Goal: Obtain resource: Download file/media

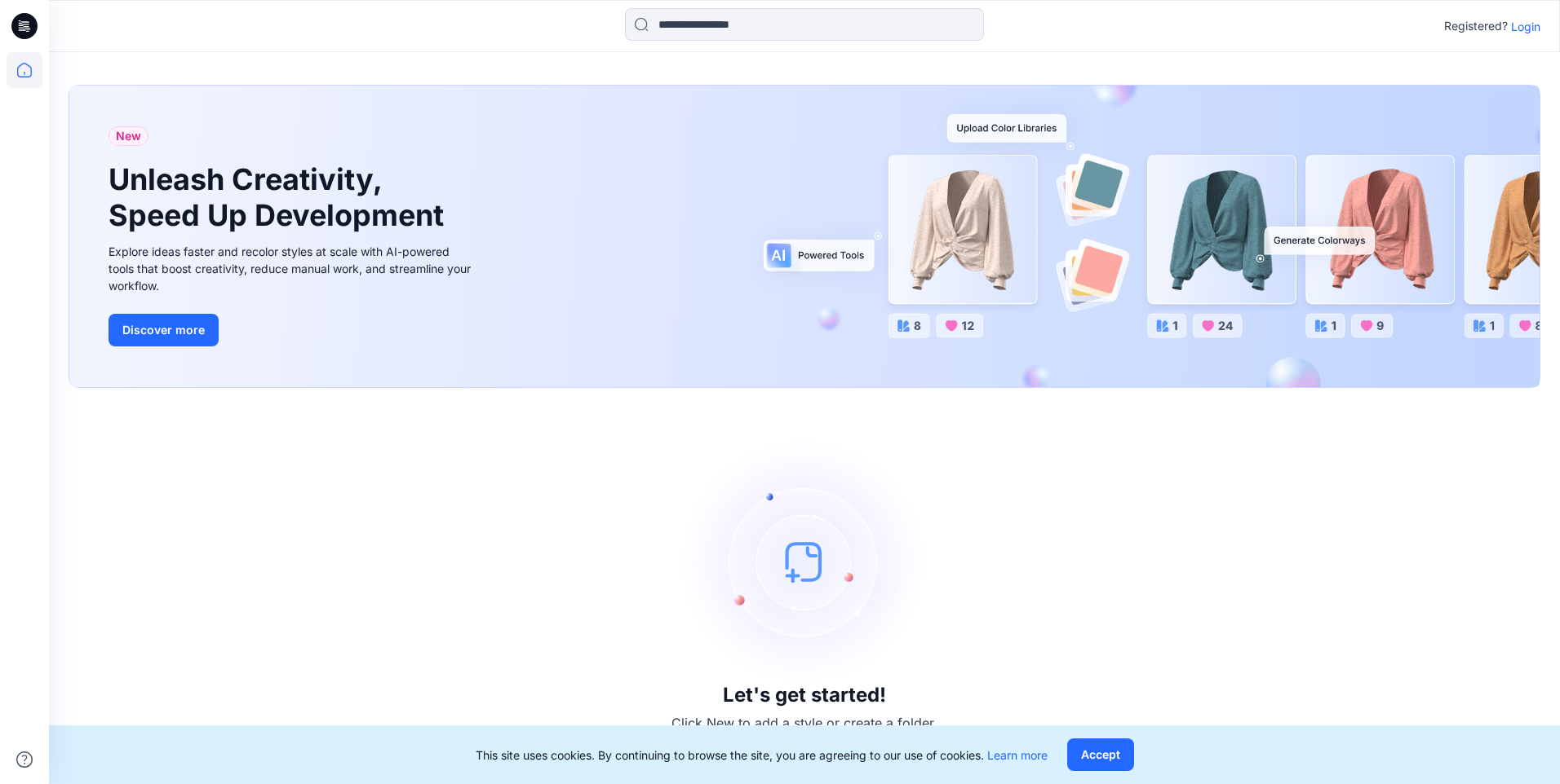
click at [1522, 27] on p "Login" at bounding box center [1526, 26] width 30 height 17
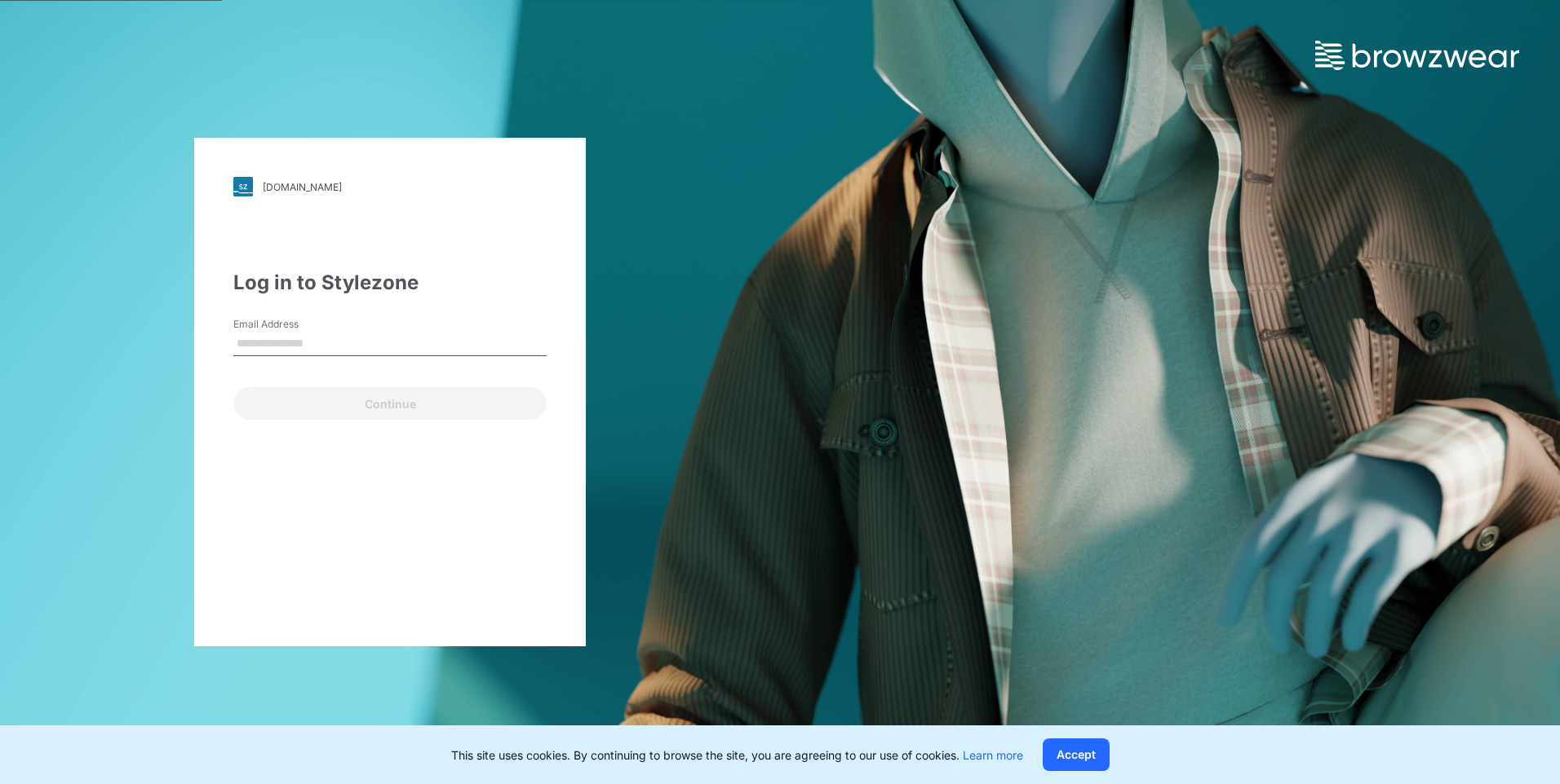
click at [355, 345] on input "Email Address" at bounding box center [389, 344] width 314 height 25
click at [169, 483] on div "[DOMAIN_NAME] Loading... Log in to Stylezone Email Address Email is required Co…" at bounding box center [389, 392] width 780 height 784
click at [299, 346] on input "Email Address" at bounding box center [389, 344] width 314 height 25
paste input "**********"
type input "**********"
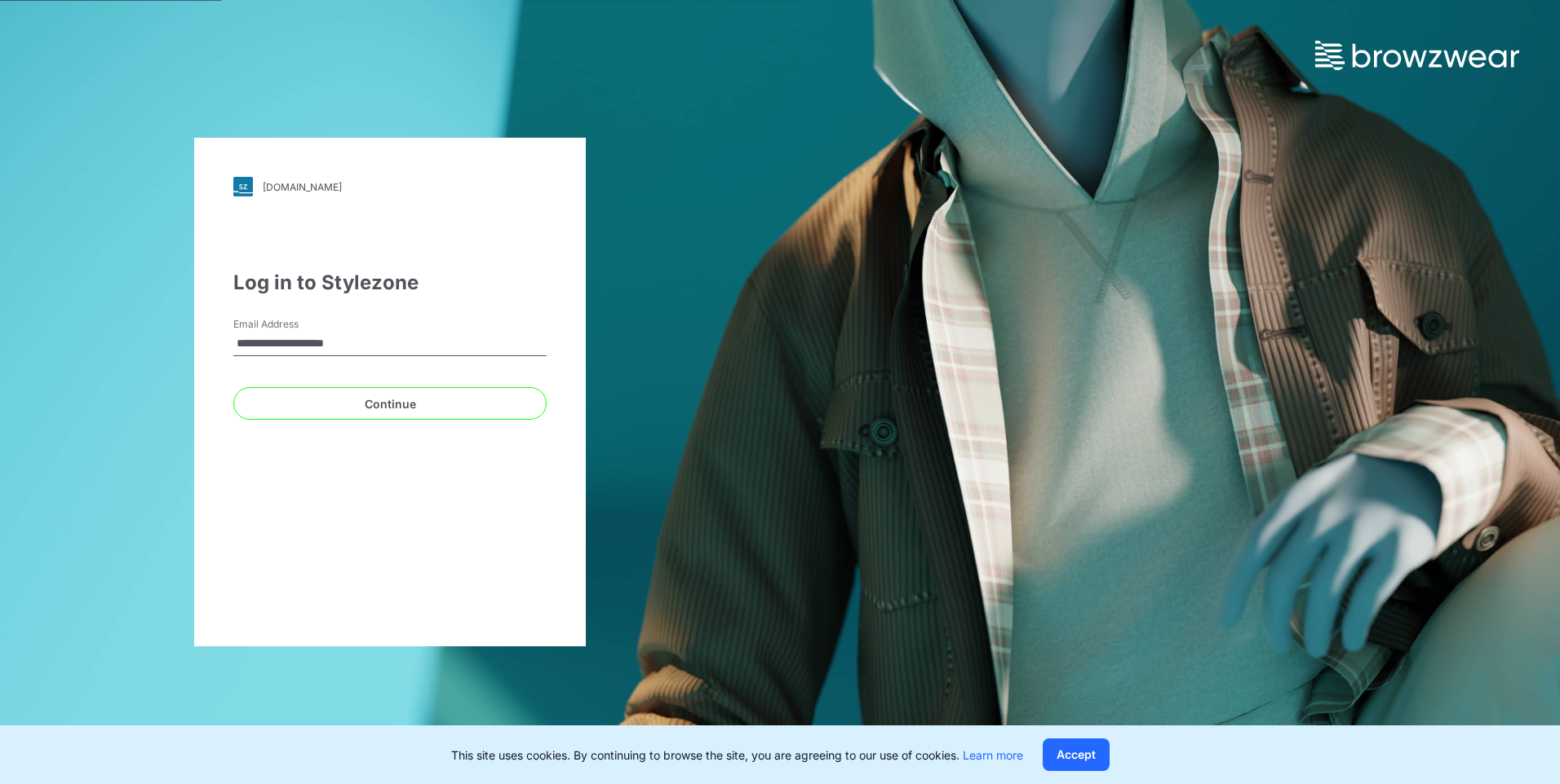
click at [233, 387] on button "Continue" at bounding box center [389, 403] width 314 height 33
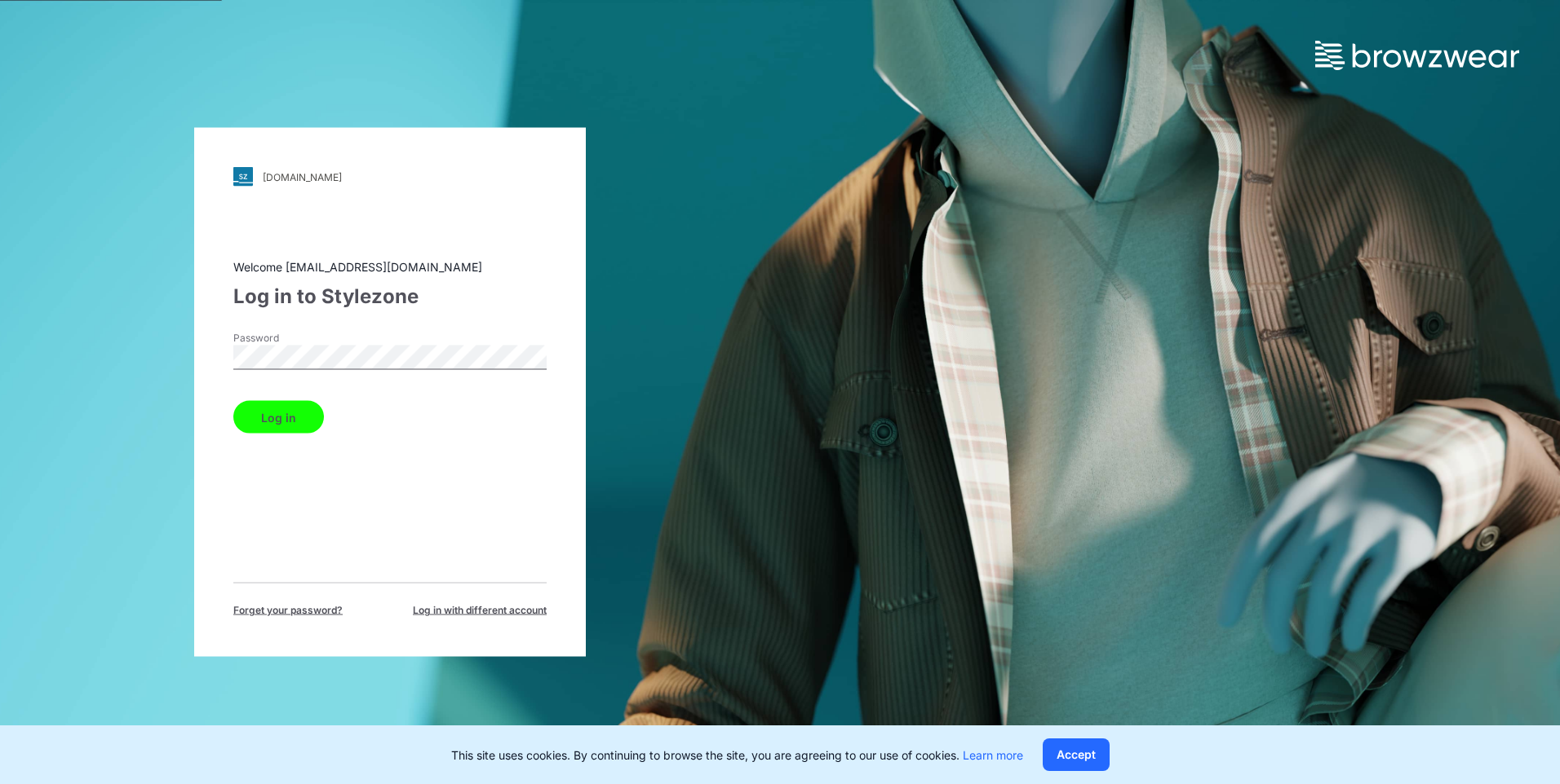
click at [104, 435] on div "[DOMAIN_NAME] Loading... Welcome [EMAIL_ADDRESS][DOMAIN_NAME] Log in to Stylezo…" at bounding box center [389, 392] width 780 height 784
click at [189, 437] on div "[DOMAIN_NAME] Loading... Welcome [EMAIL_ADDRESS][DOMAIN_NAME] Log in to Stylezo…" at bounding box center [389, 392] width 780 height 784
click at [258, 422] on button "Log in" at bounding box center [278, 417] width 91 height 33
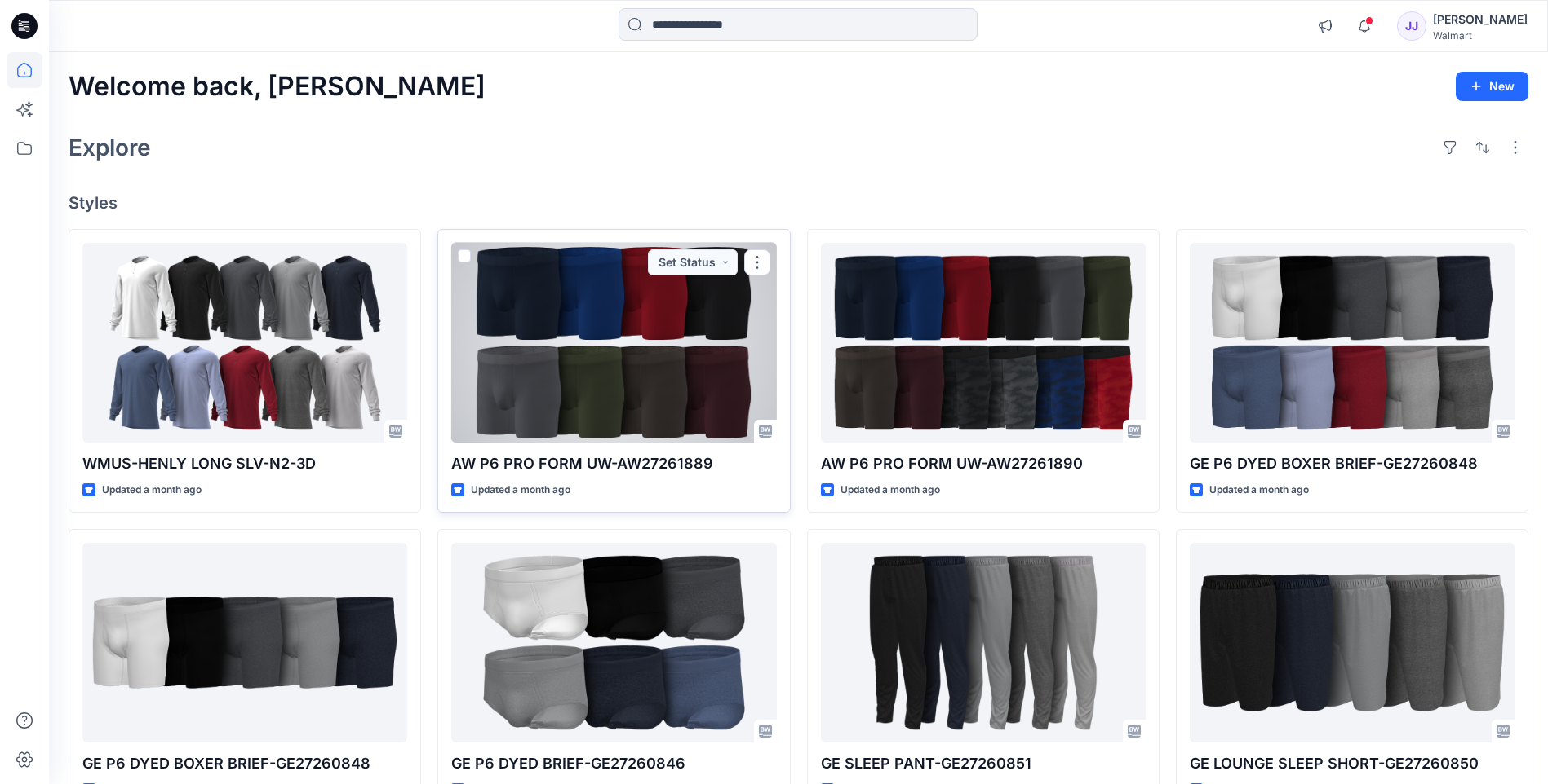
click at [585, 356] on div at bounding box center [613, 342] width 325 height 200
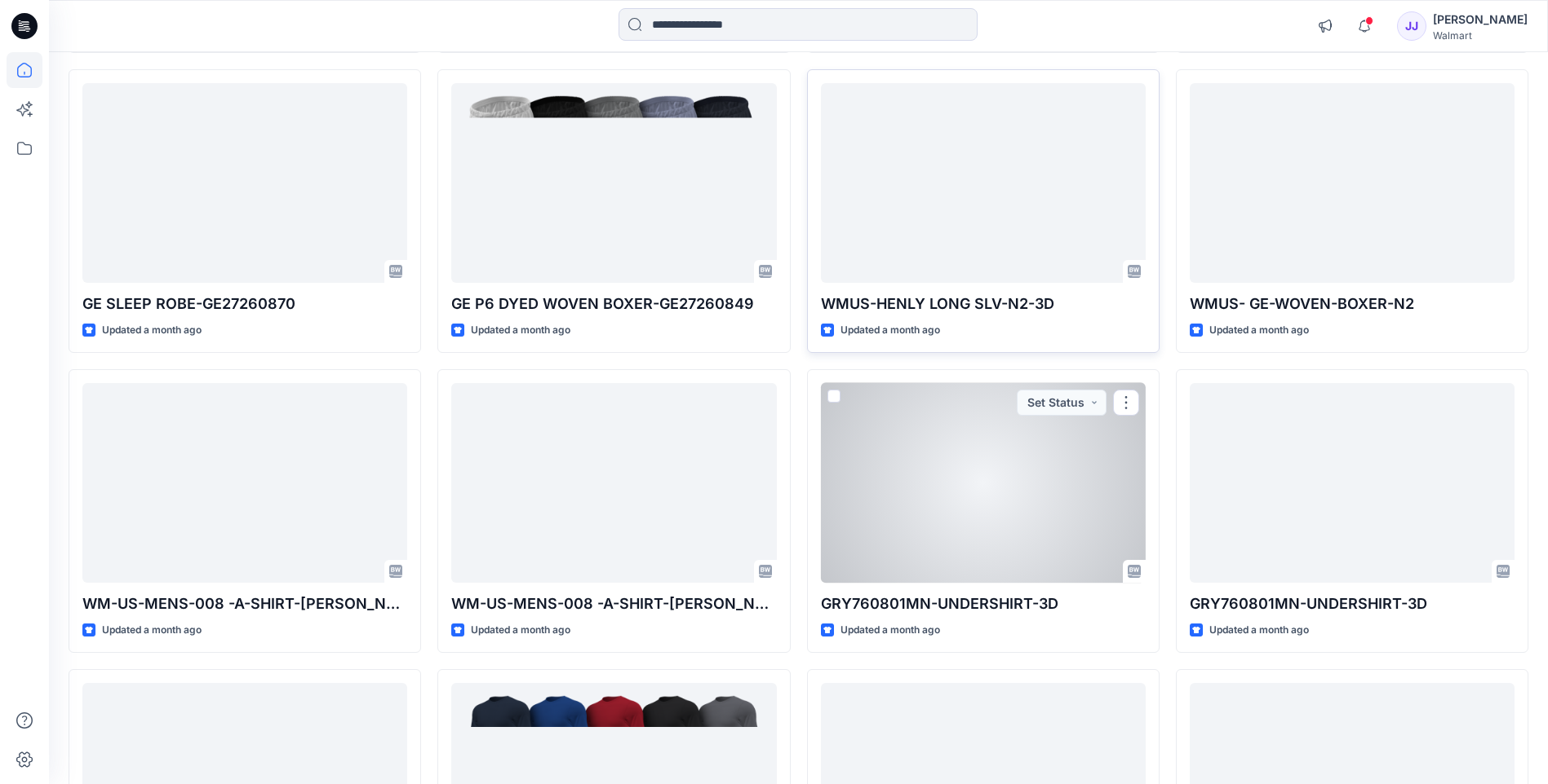
scroll to position [1114, 0]
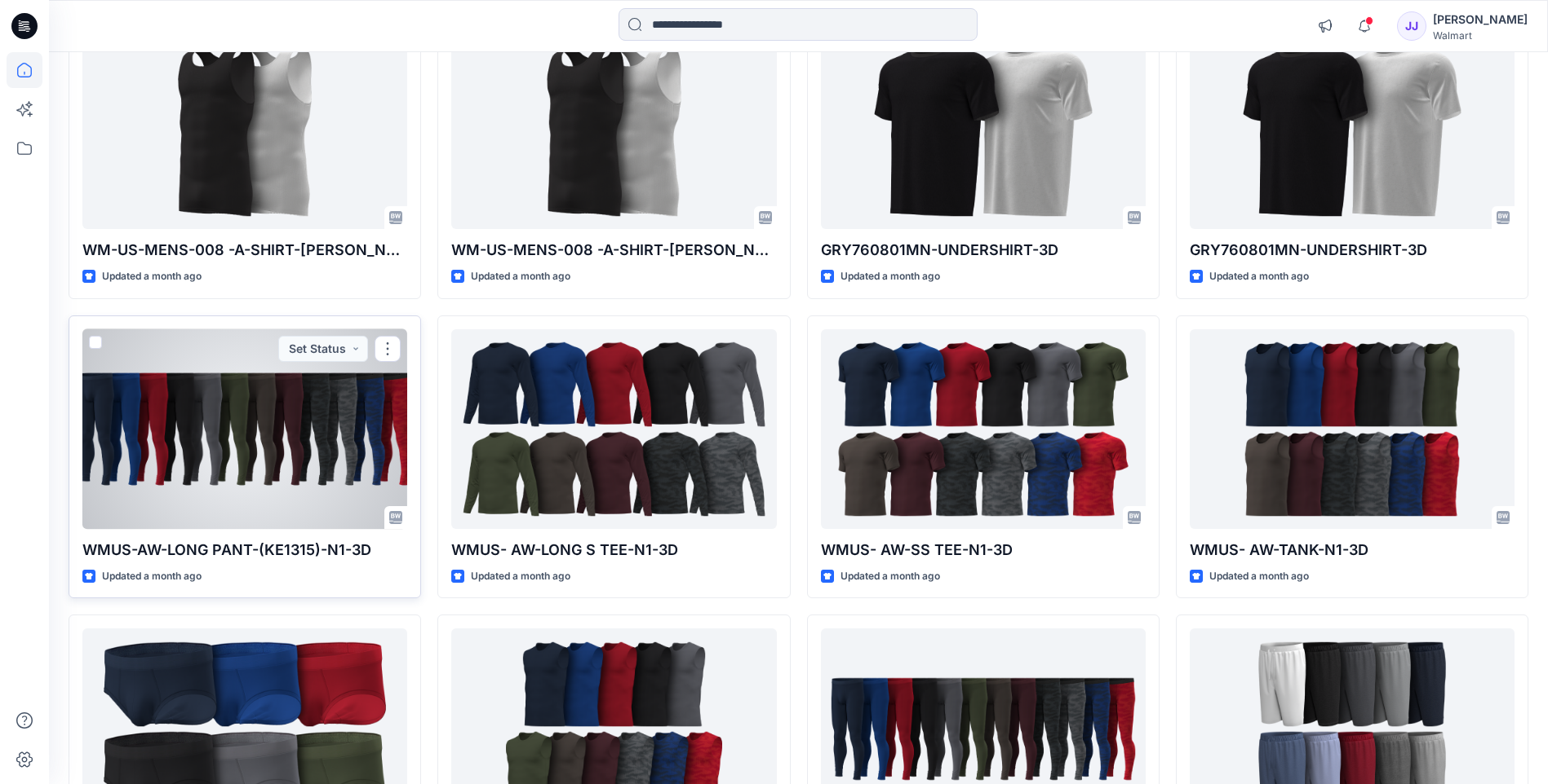
click at [272, 384] on div at bounding box center [245, 429] width 325 height 200
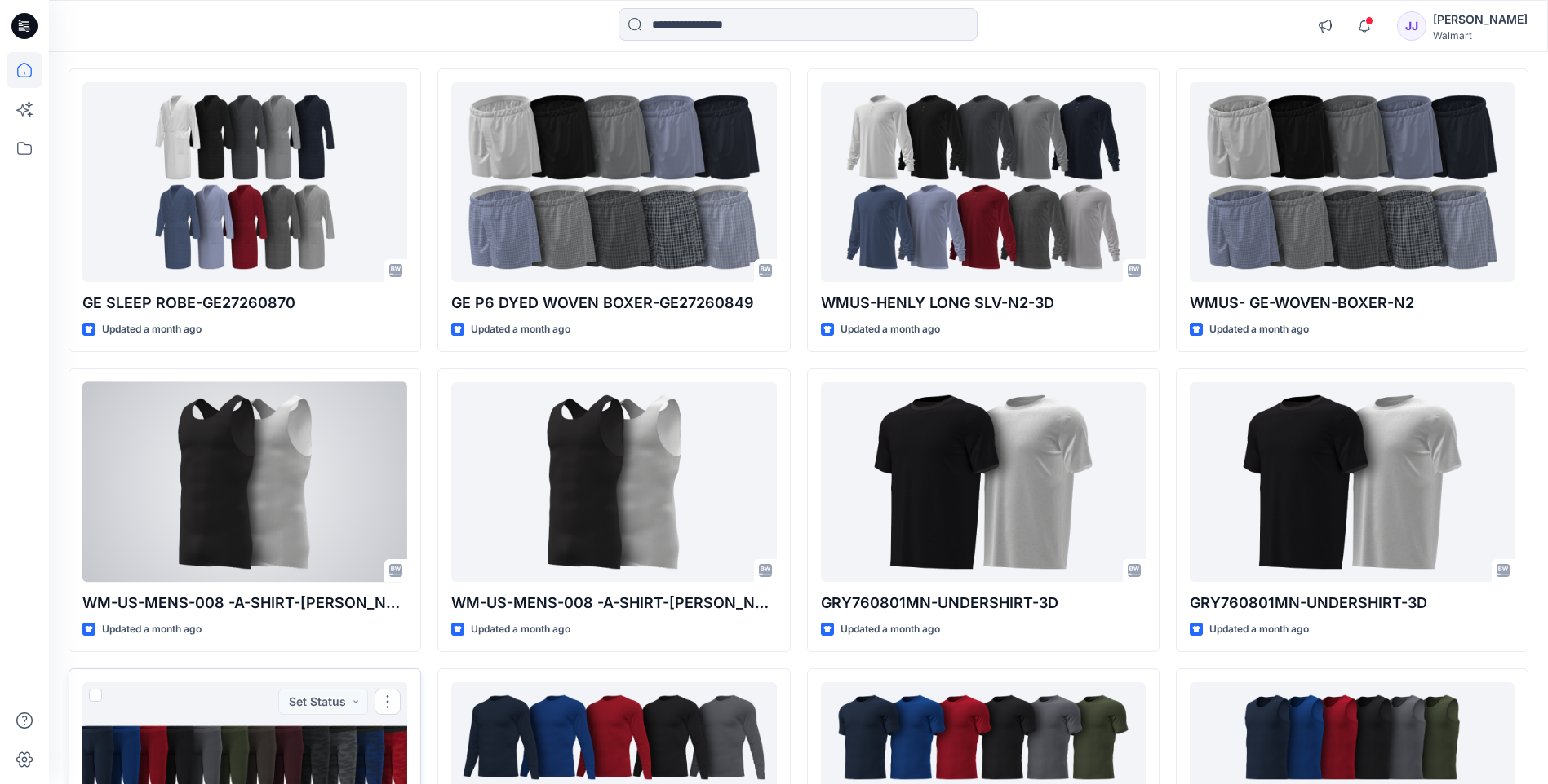
scroll to position [407, 0]
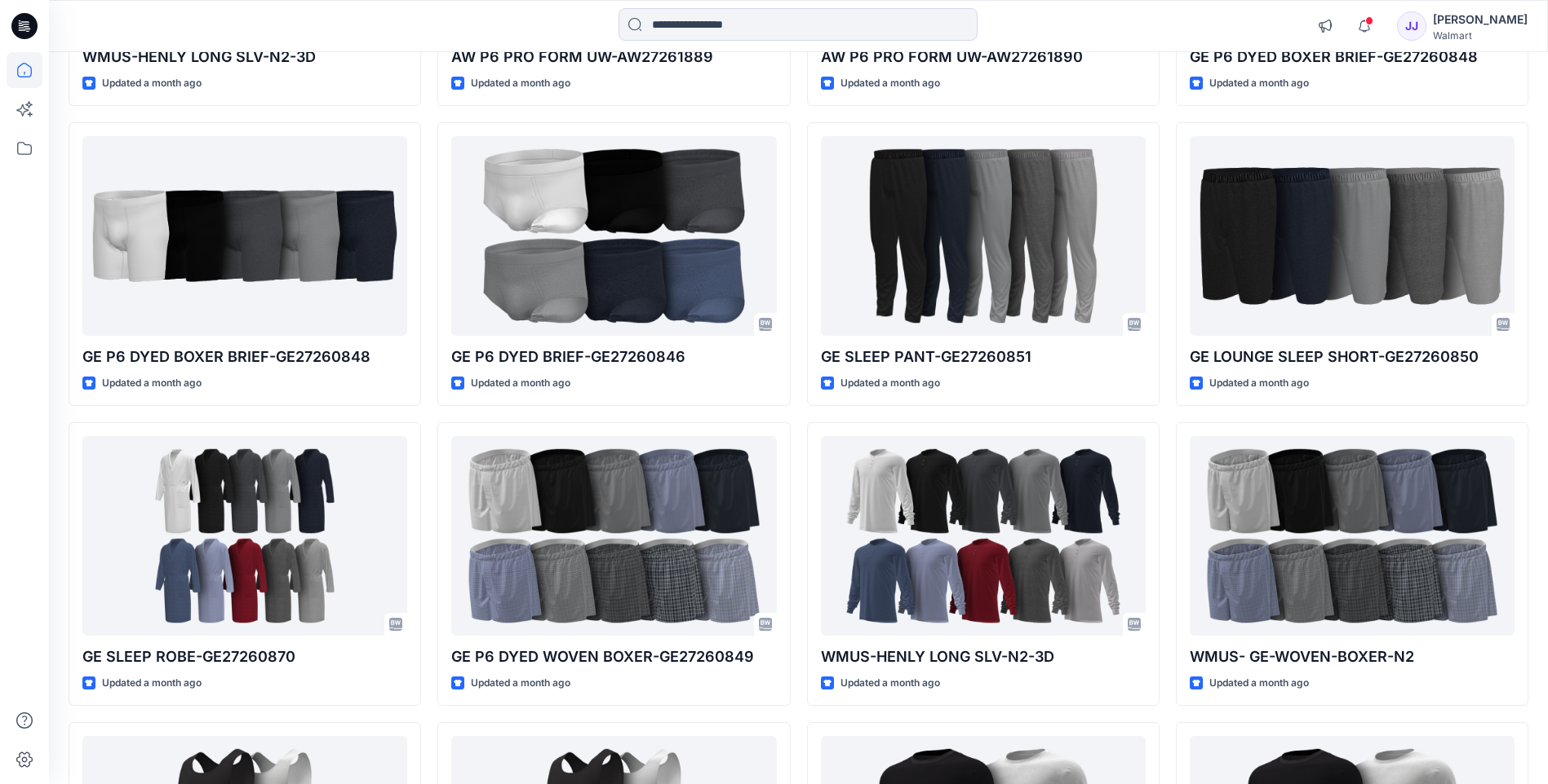
click at [91, 21] on div at bounding box center [236, 26] width 374 height 36
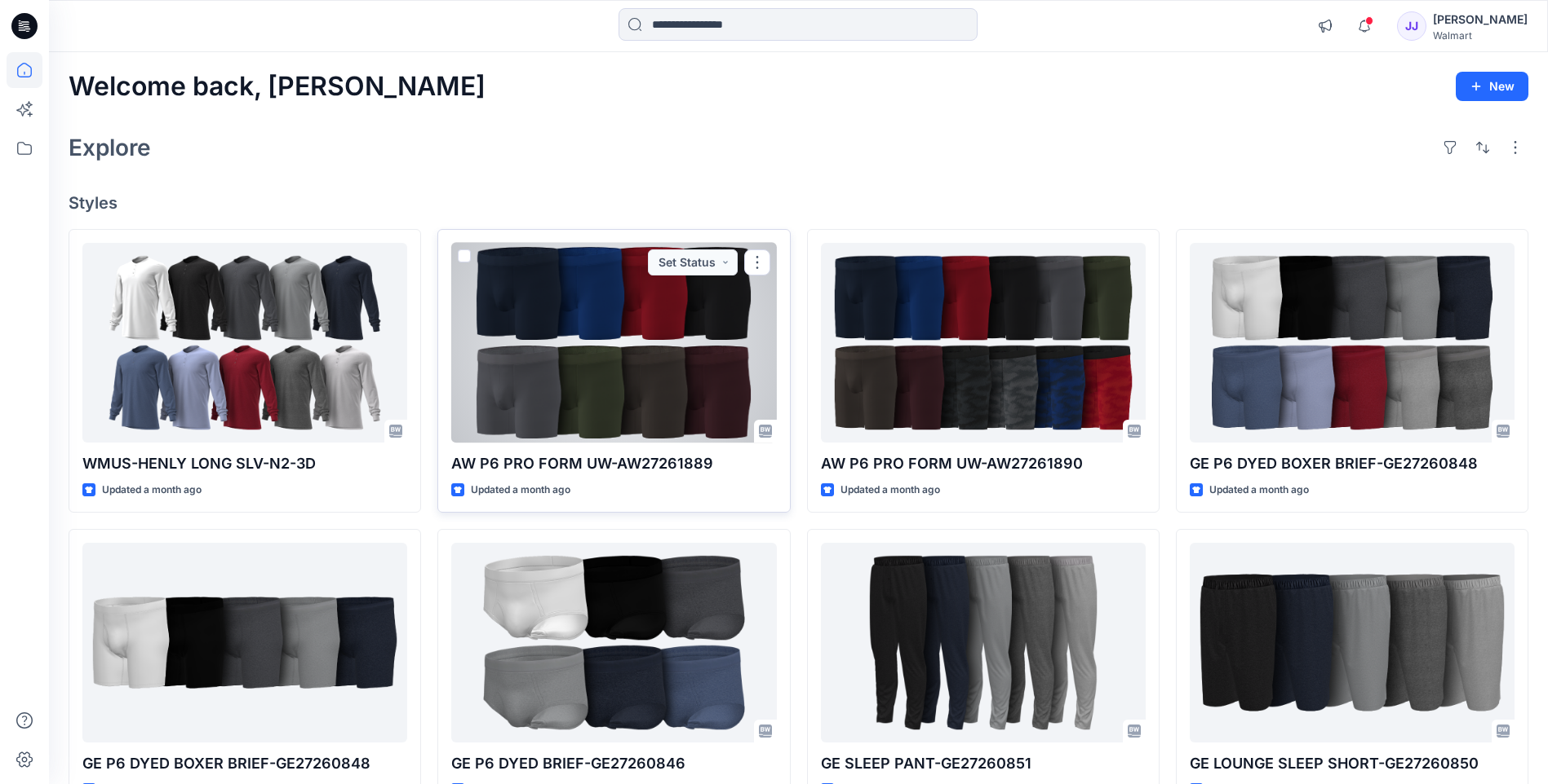
click at [594, 292] on div at bounding box center [613, 342] width 325 height 200
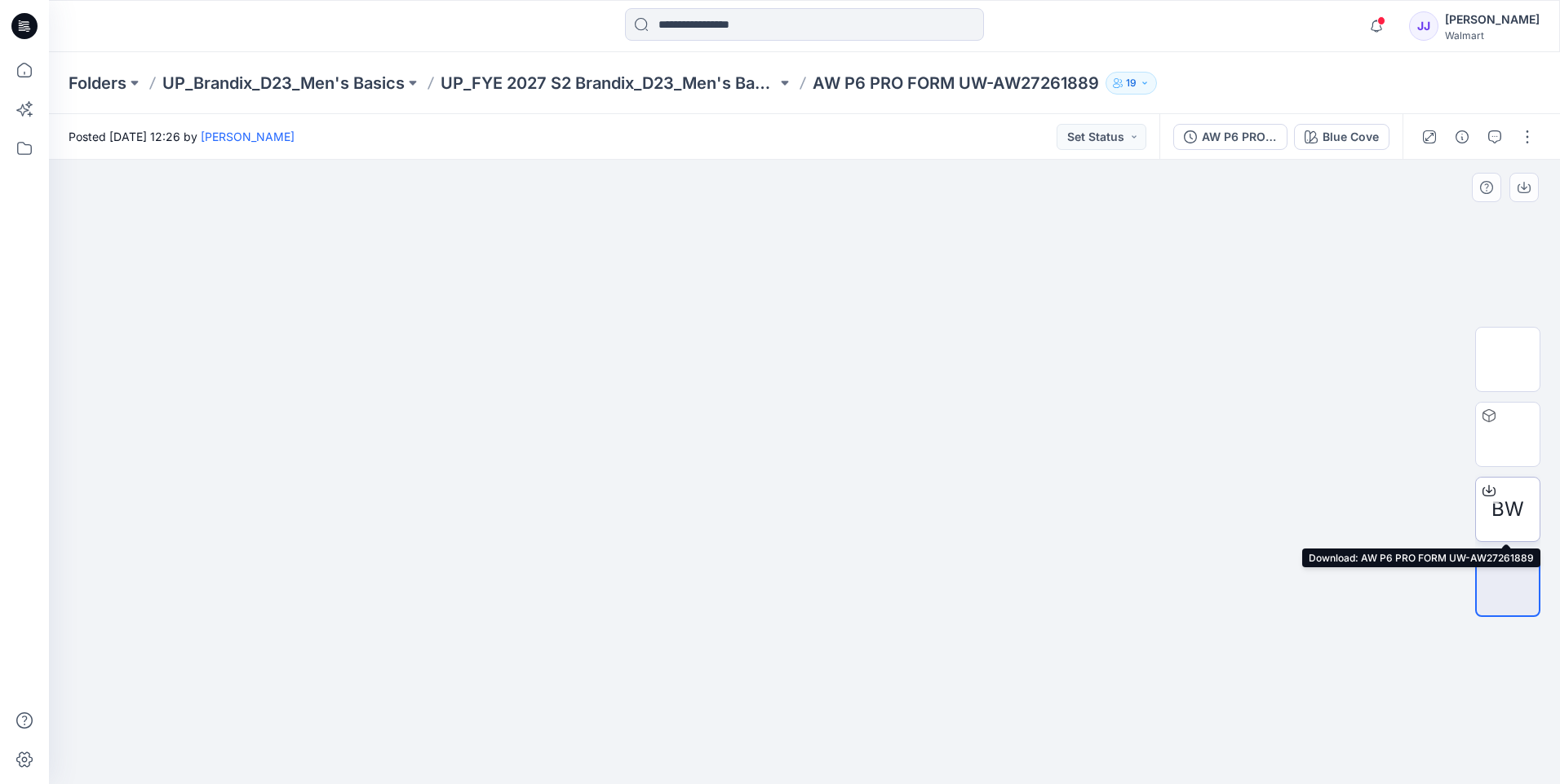
click at [1486, 493] on icon at bounding box center [1488, 490] width 13 height 13
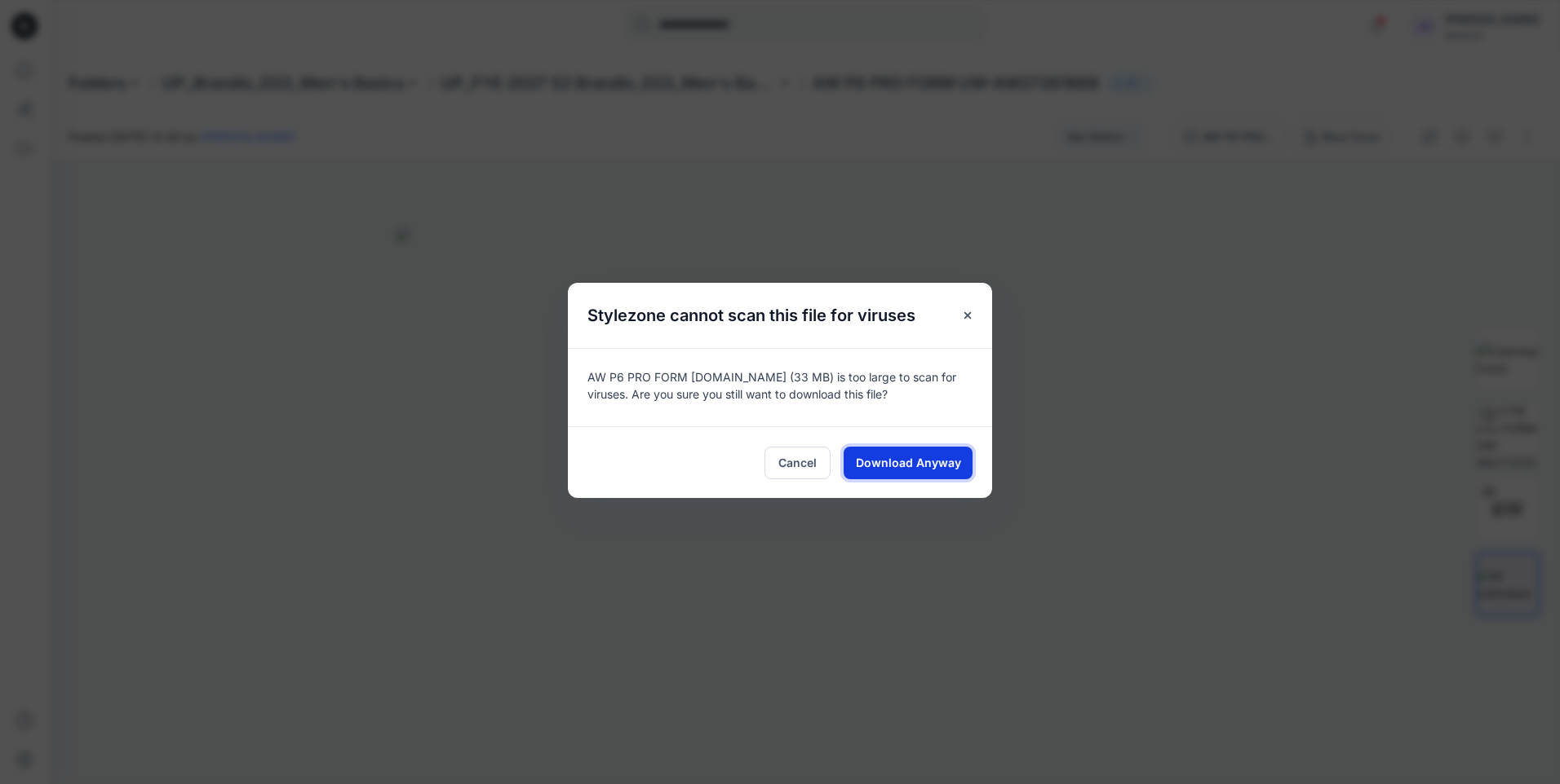
click at [896, 469] on span "Download Anyway" at bounding box center [909, 462] width 106 height 17
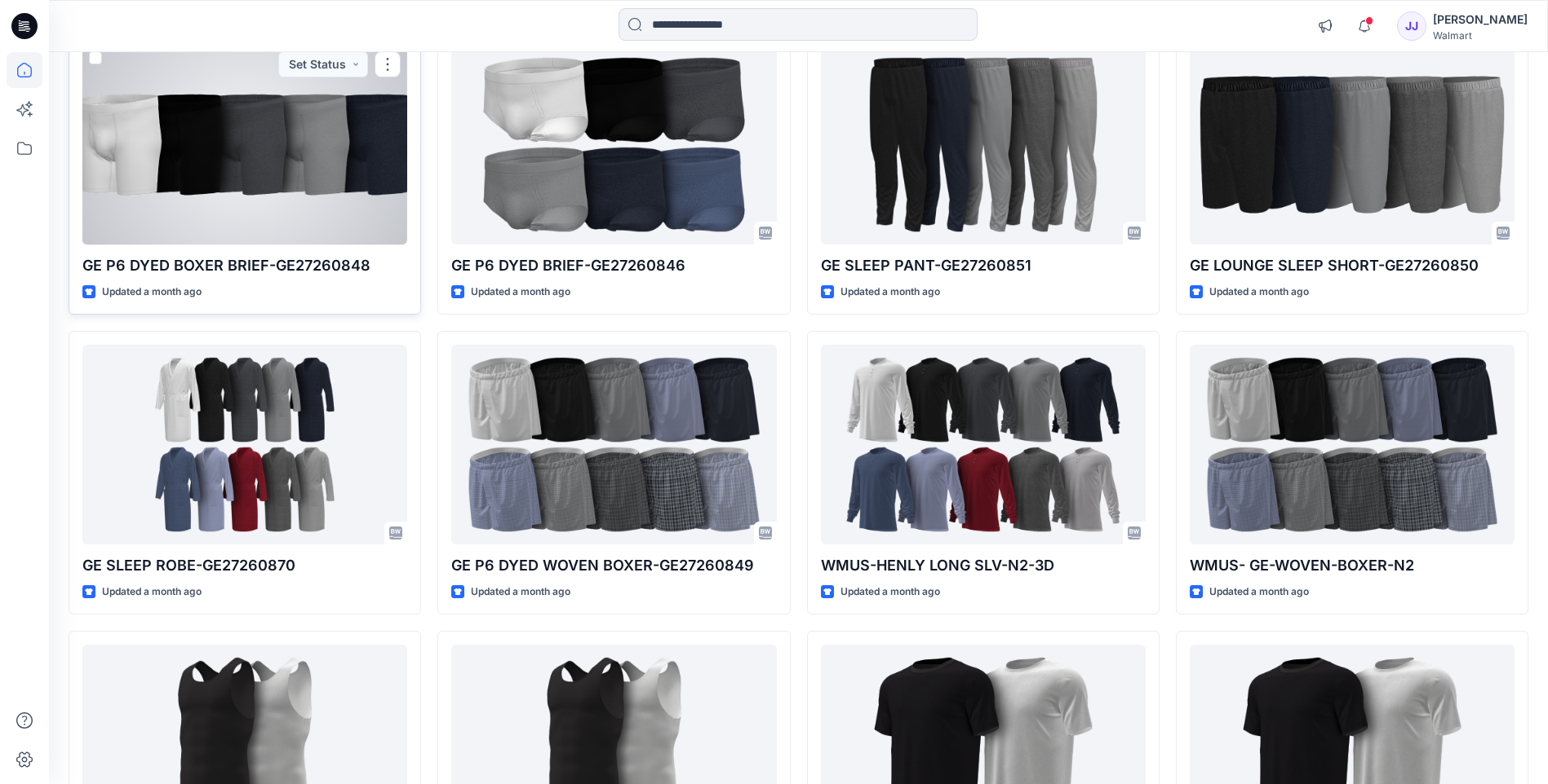
scroll to position [1060, 0]
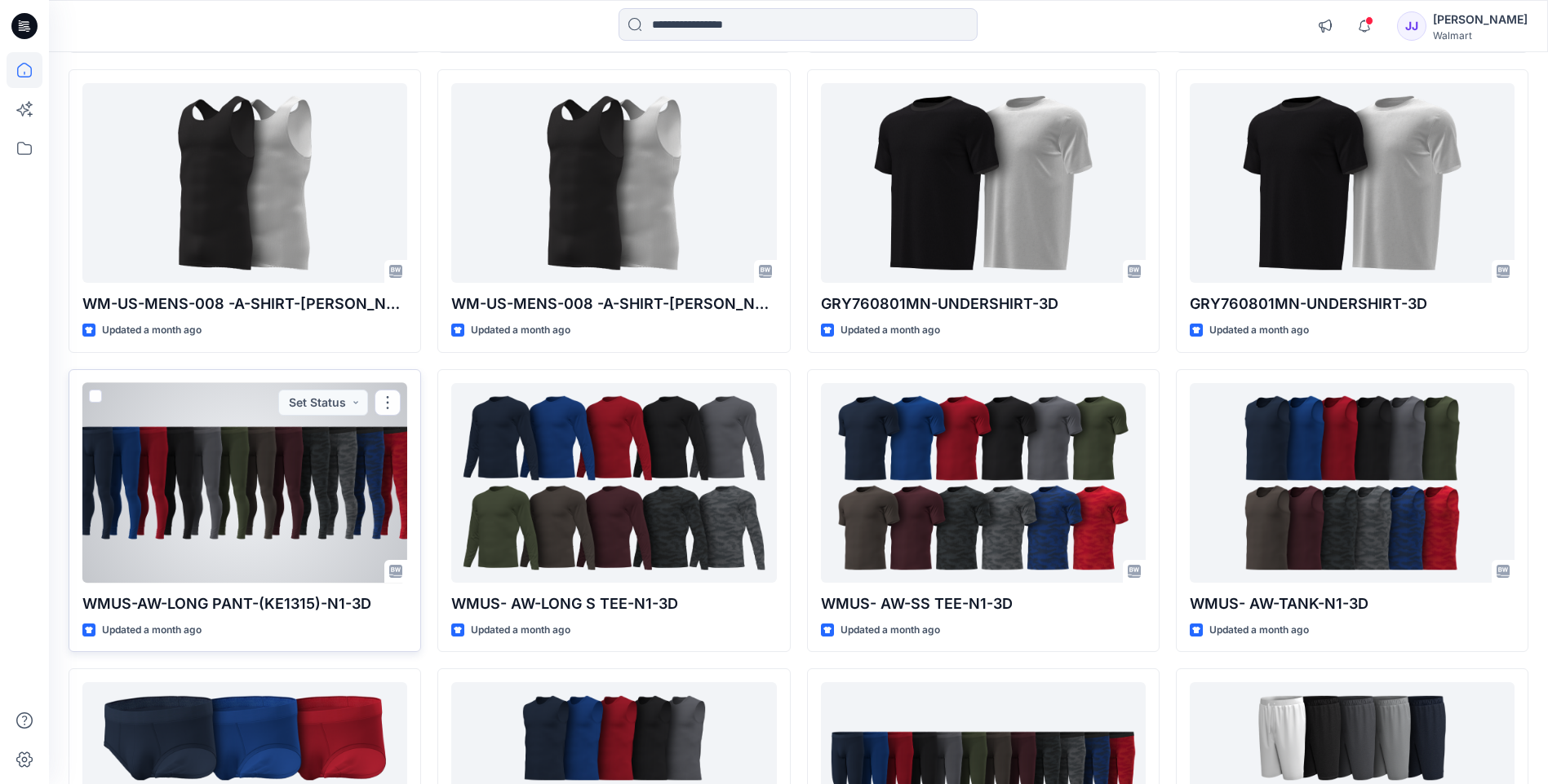
click at [253, 469] on div at bounding box center [245, 483] width 325 height 200
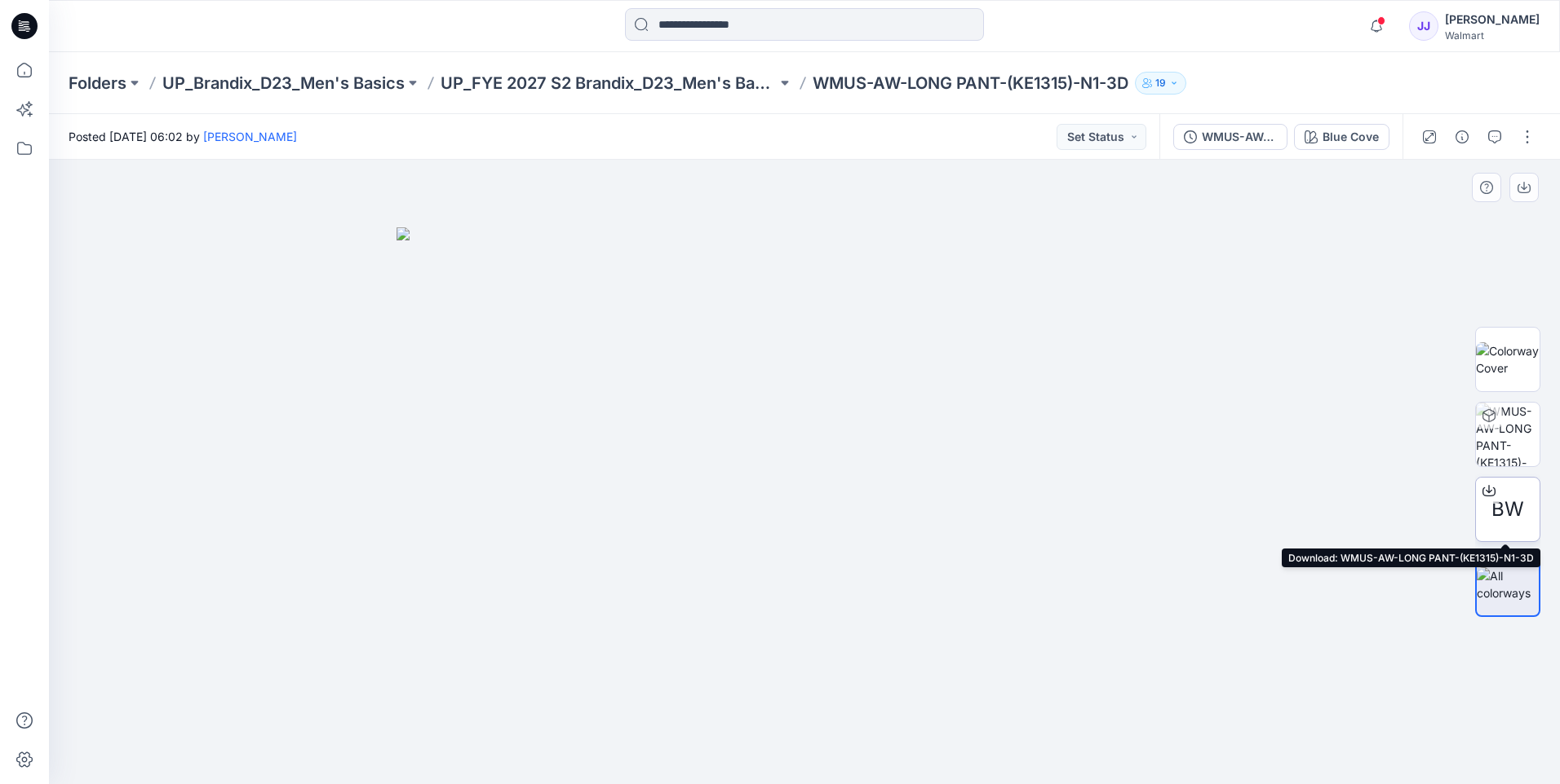
click at [1481, 489] on div at bounding box center [1489, 490] width 26 height 26
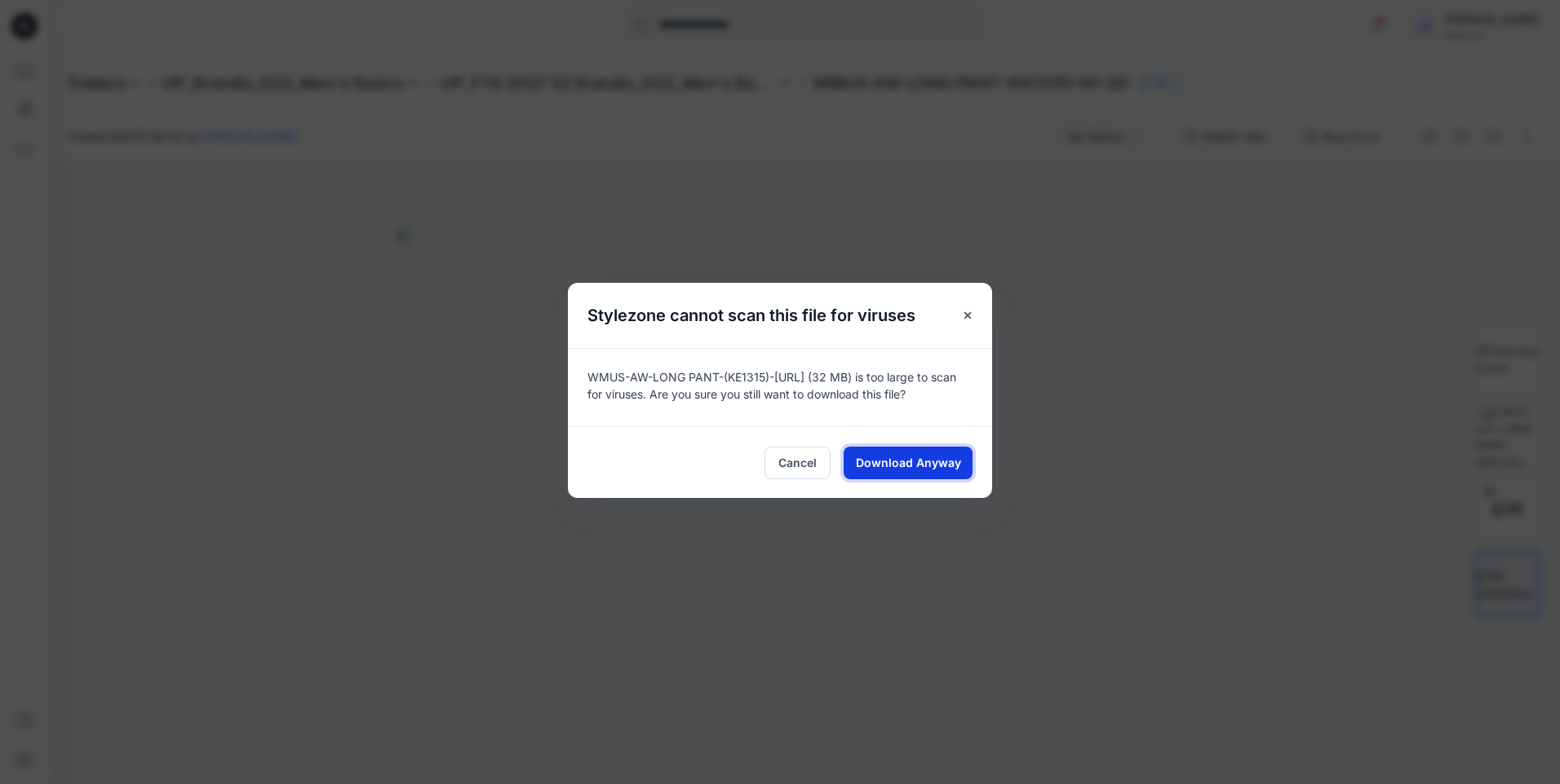
click at [921, 455] on span "Download Anyway" at bounding box center [909, 462] width 106 height 17
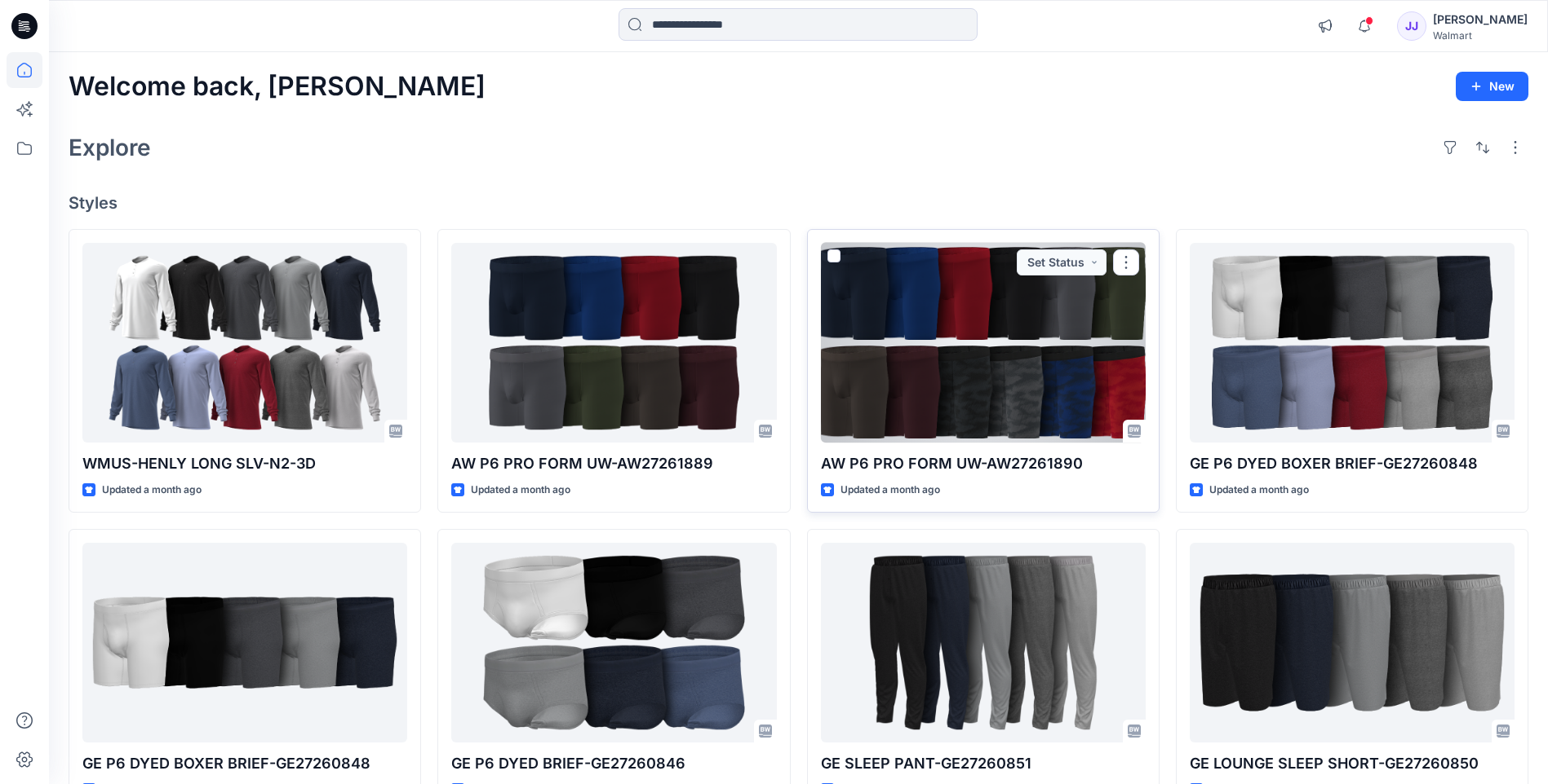
click at [898, 389] on div at bounding box center [983, 342] width 325 height 200
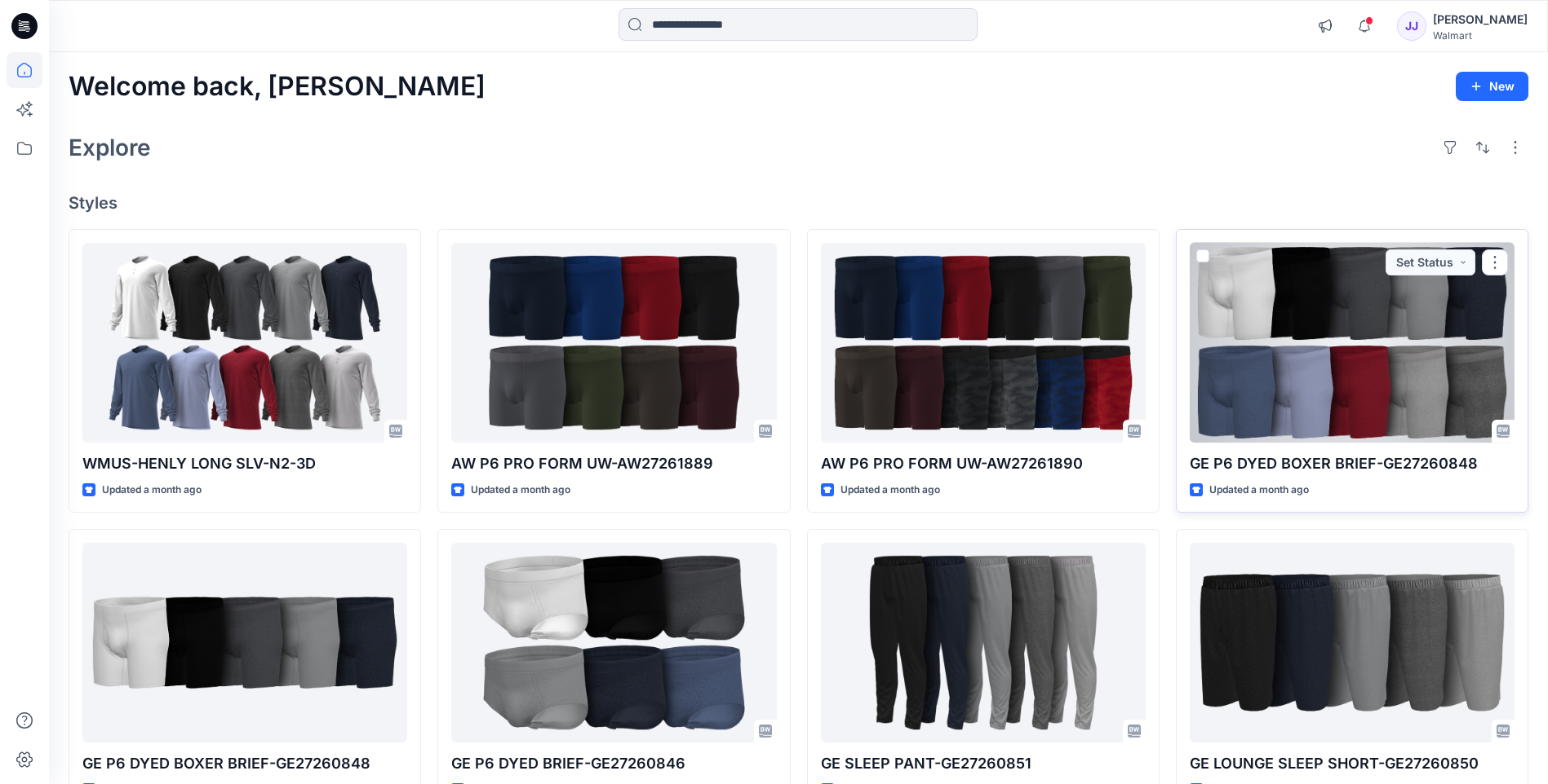
click at [1254, 319] on div at bounding box center [1352, 342] width 325 height 200
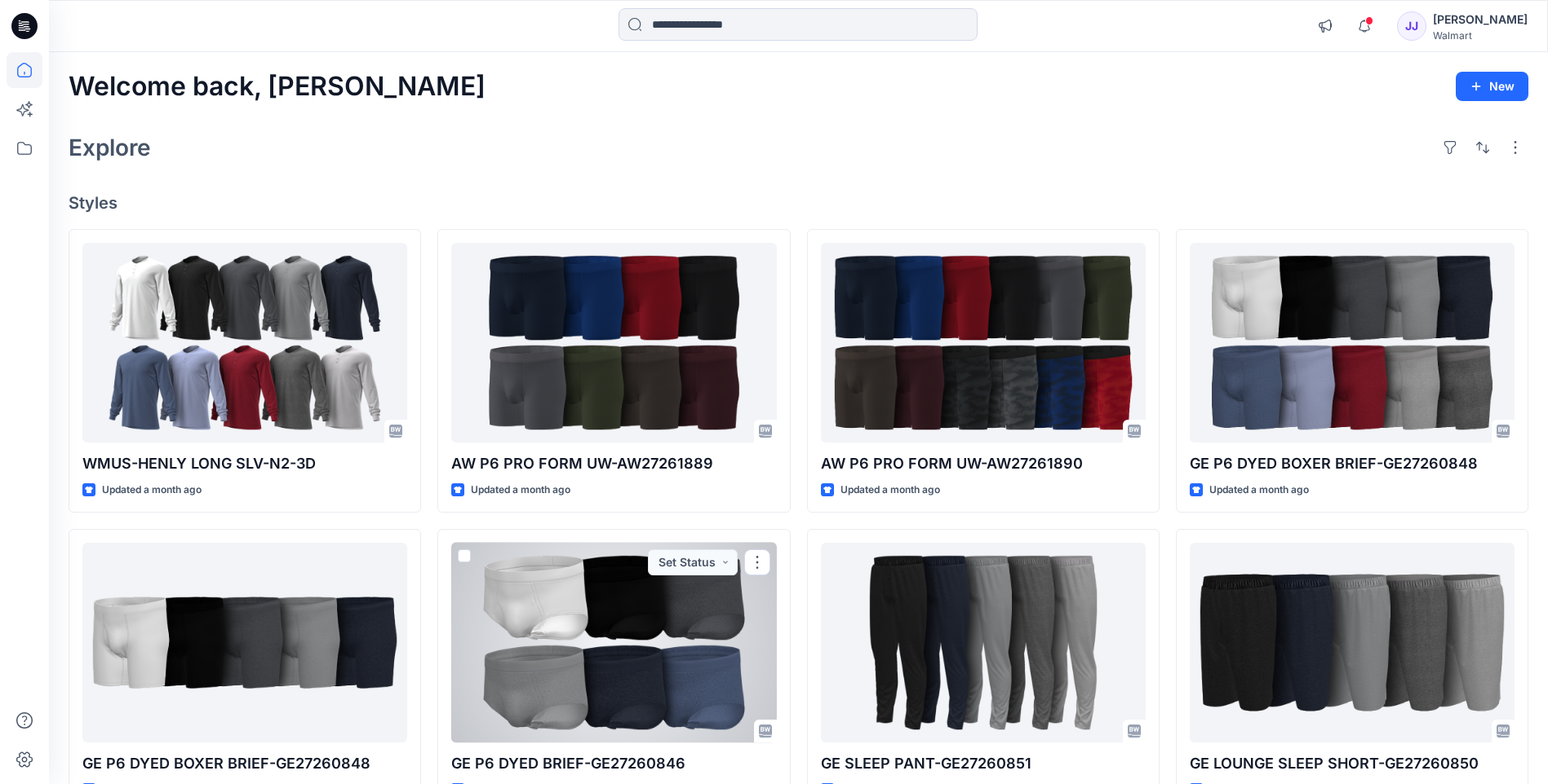
click at [575, 673] on div at bounding box center [613, 643] width 325 height 200
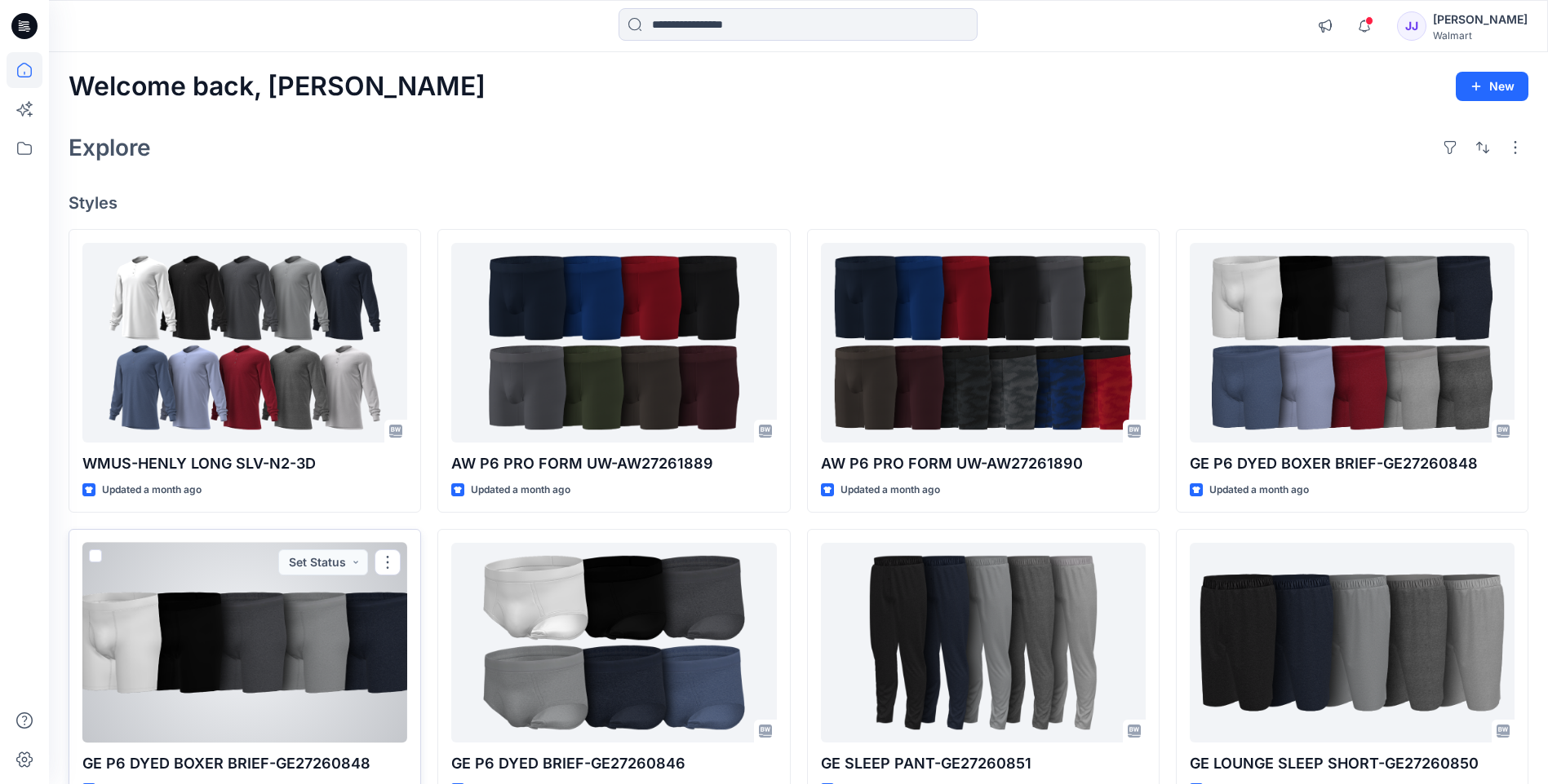
click at [276, 642] on div at bounding box center [245, 643] width 325 height 200
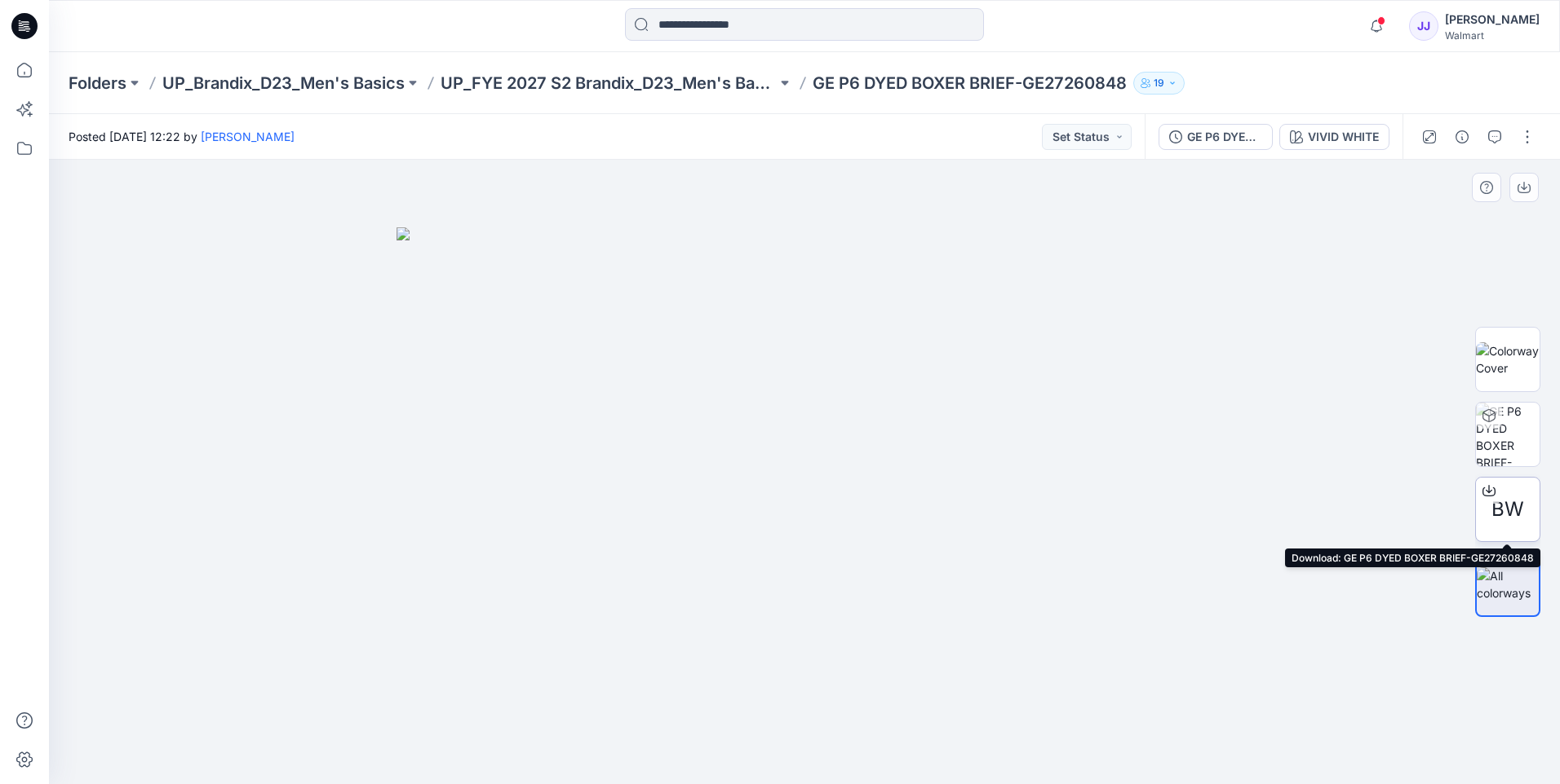
click at [1488, 492] on icon at bounding box center [1488, 490] width 7 height 8
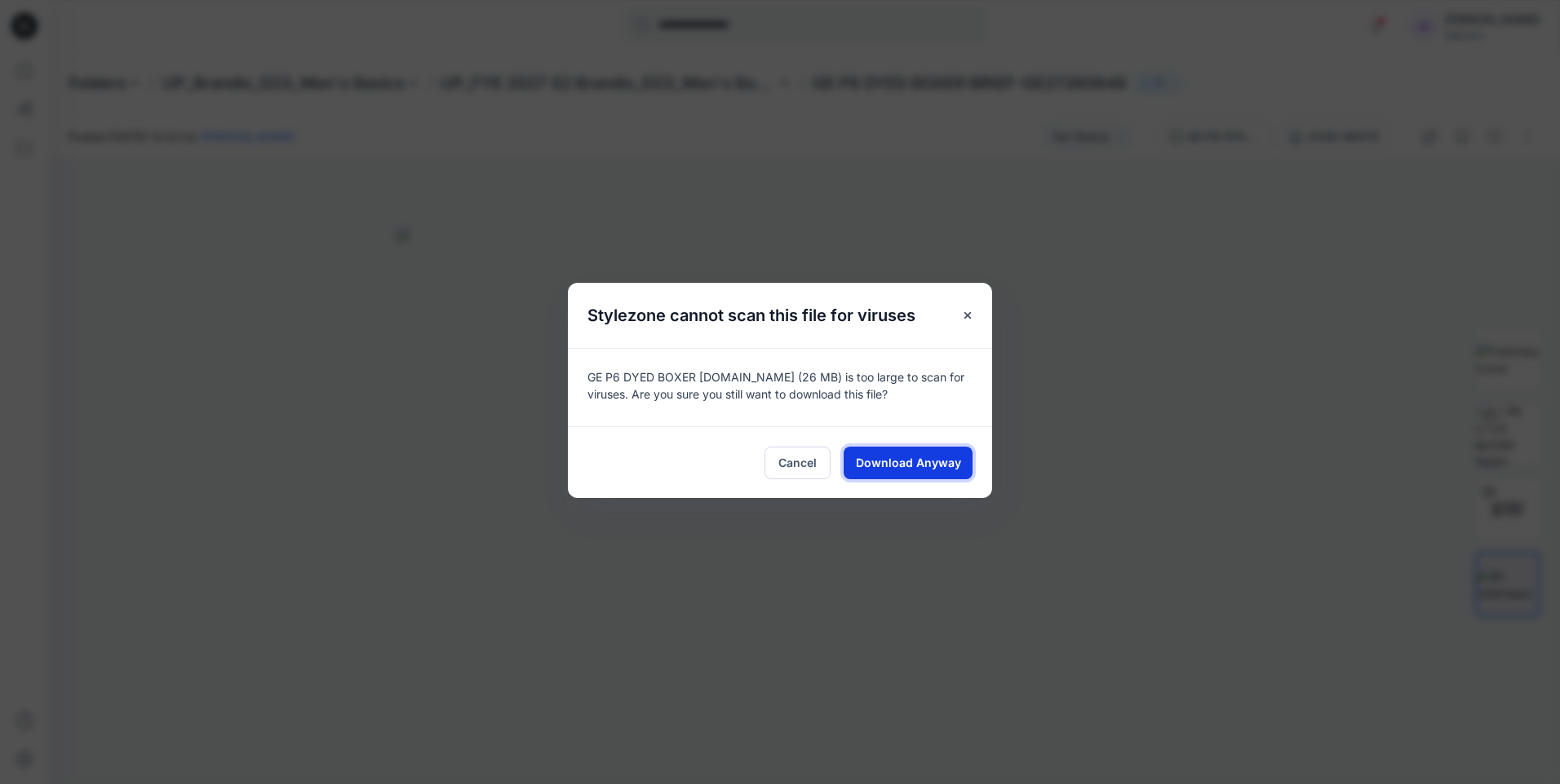
click at [881, 470] on span "Download Anyway" at bounding box center [909, 462] width 106 height 17
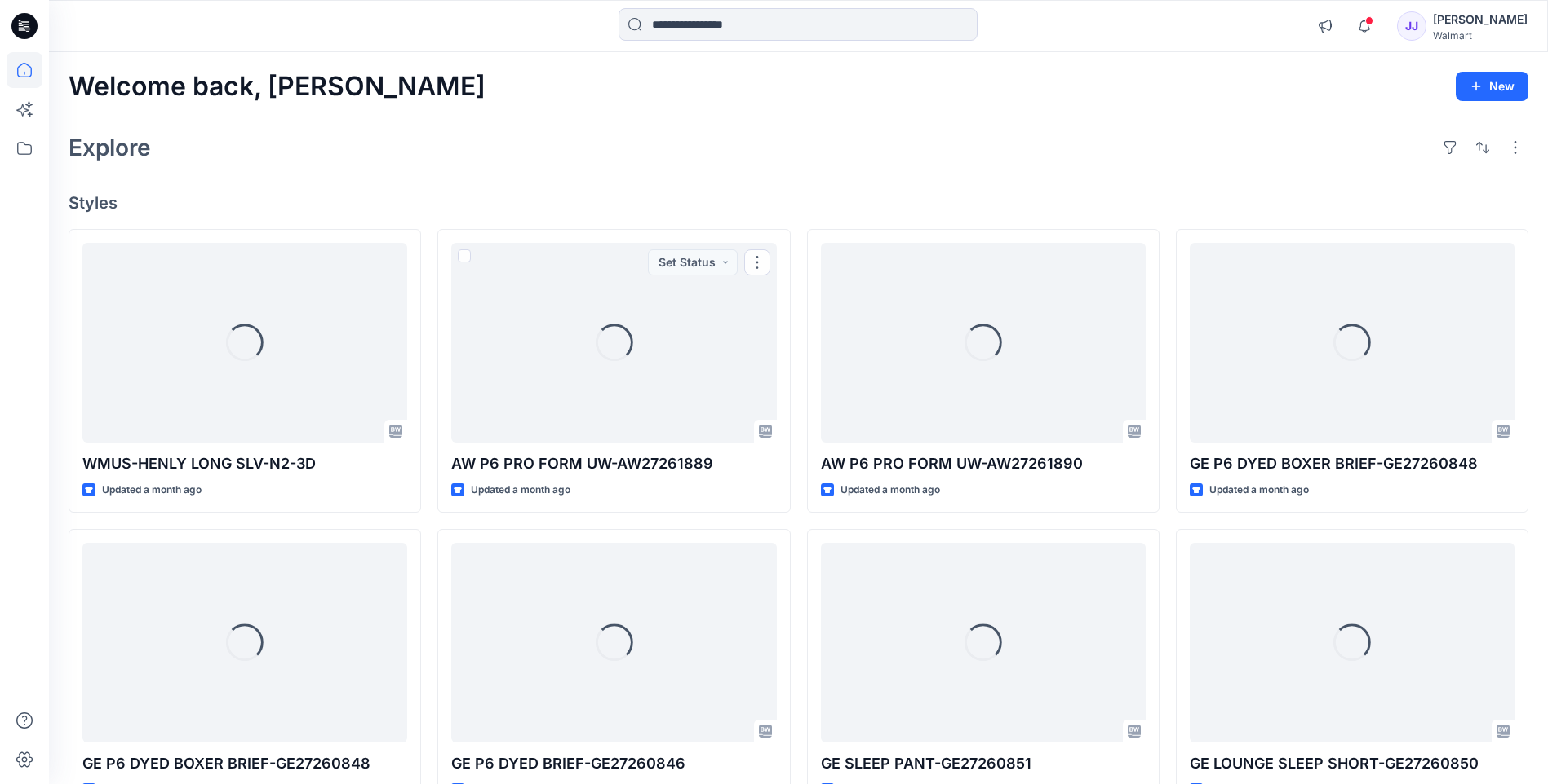
scroll to position [353, 0]
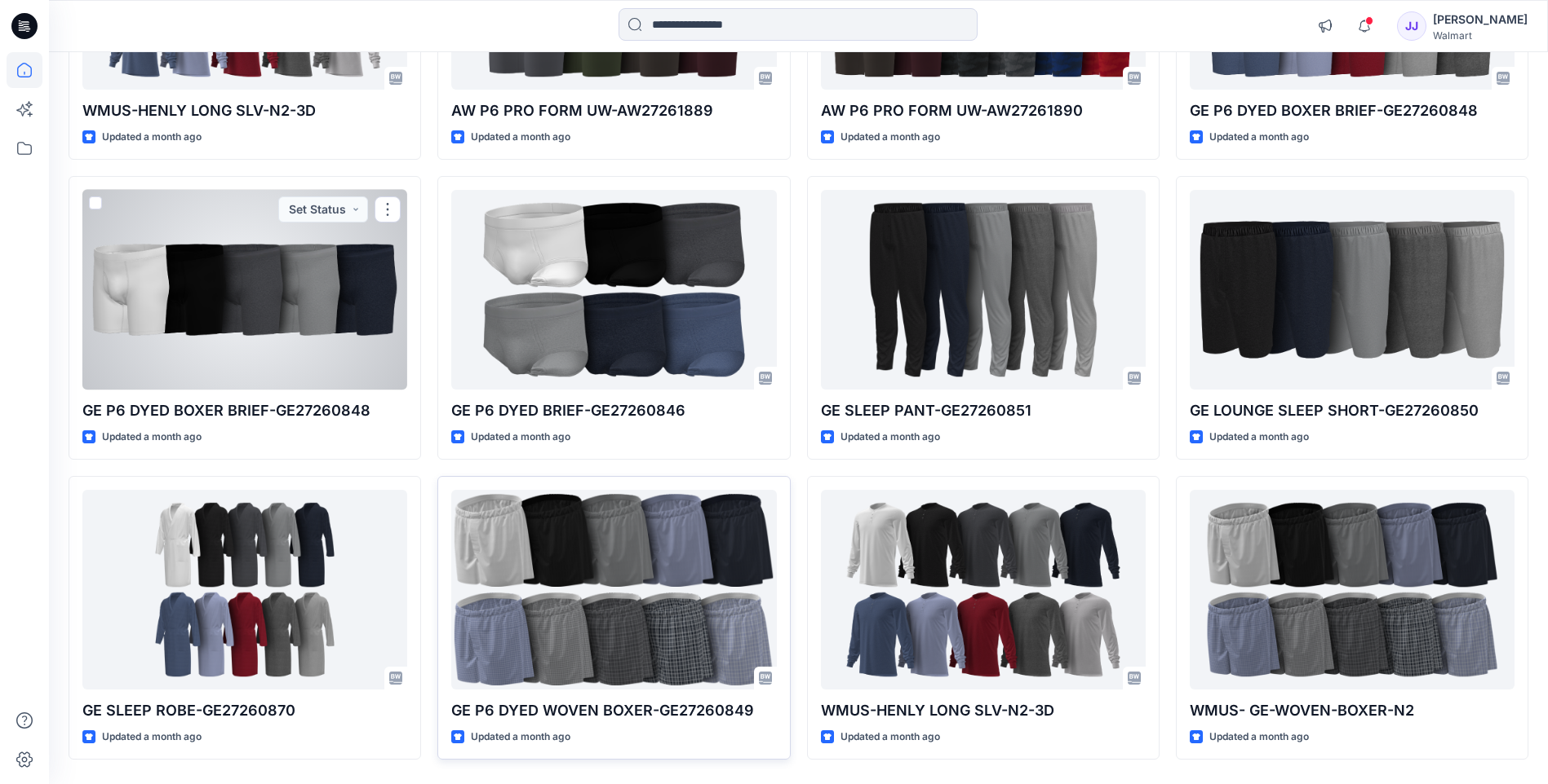
click at [192, 313] on div at bounding box center [245, 290] width 325 height 200
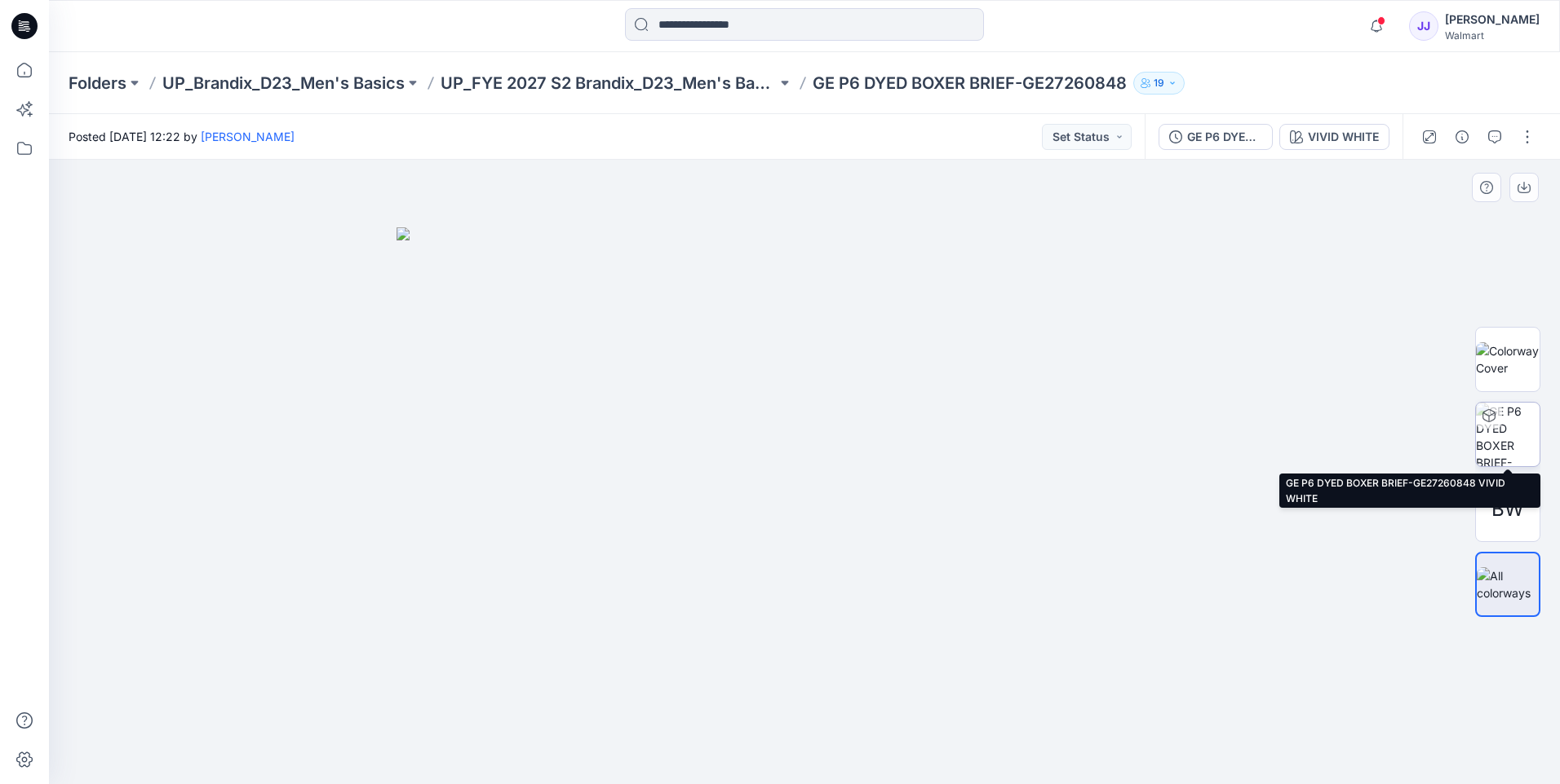
click at [1509, 435] on img at bounding box center [1508, 435] width 64 height 64
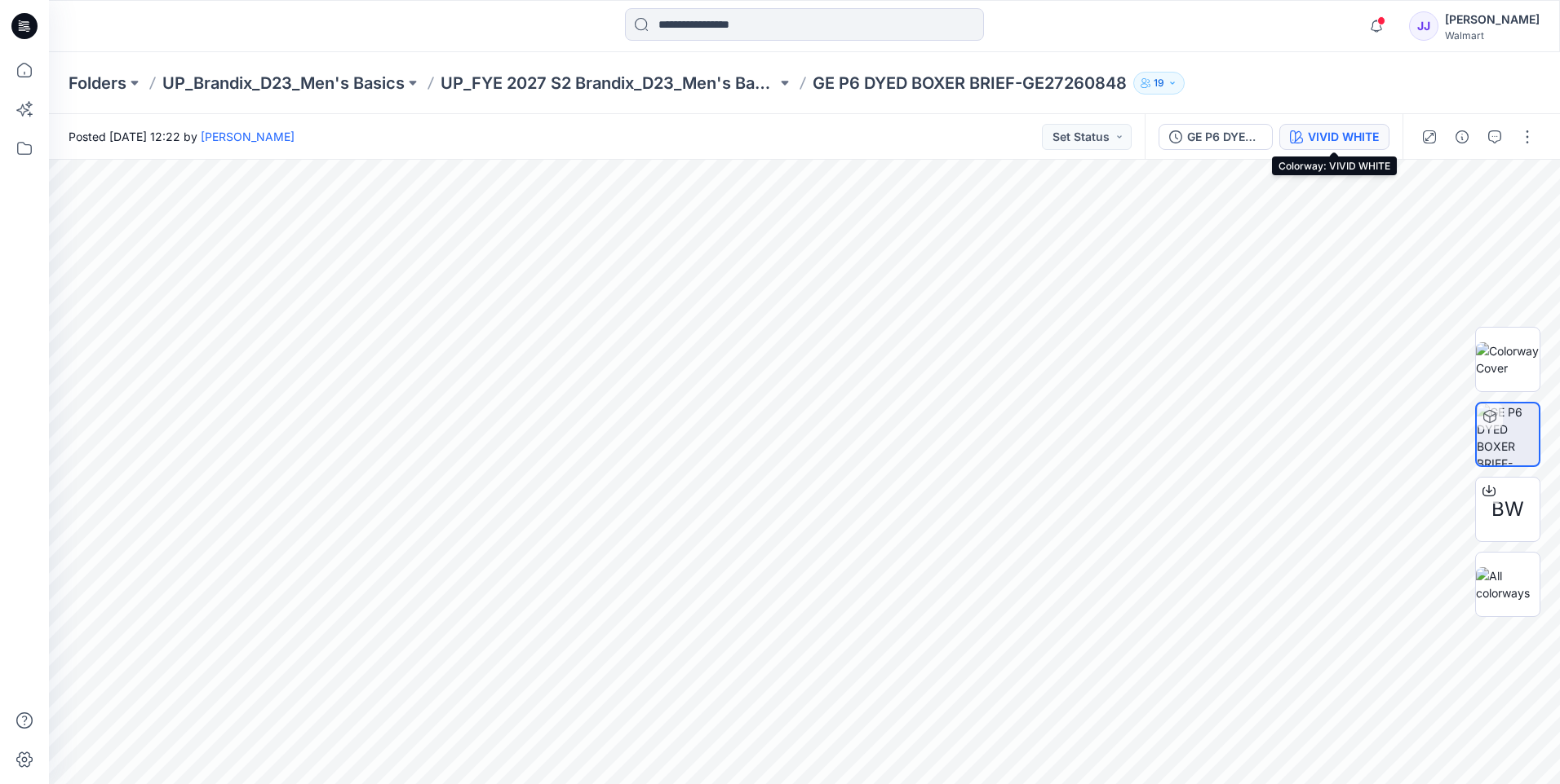
click at [1346, 124] on button "VIVID WHITE" at bounding box center [1334, 137] width 111 height 26
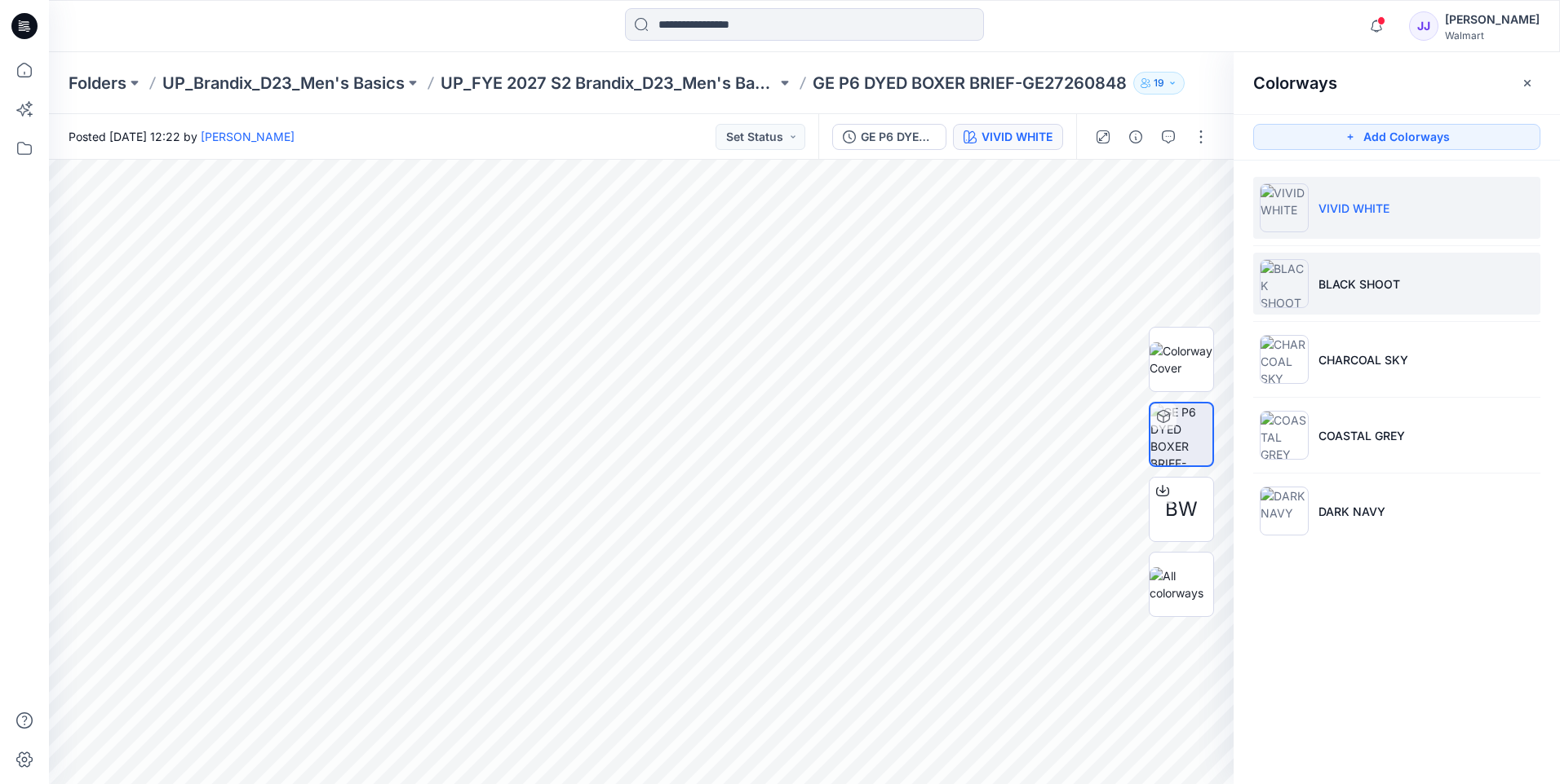
click at [1311, 288] on li "BLACK SHOOT" at bounding box center [1397, 284] width 287 height 62
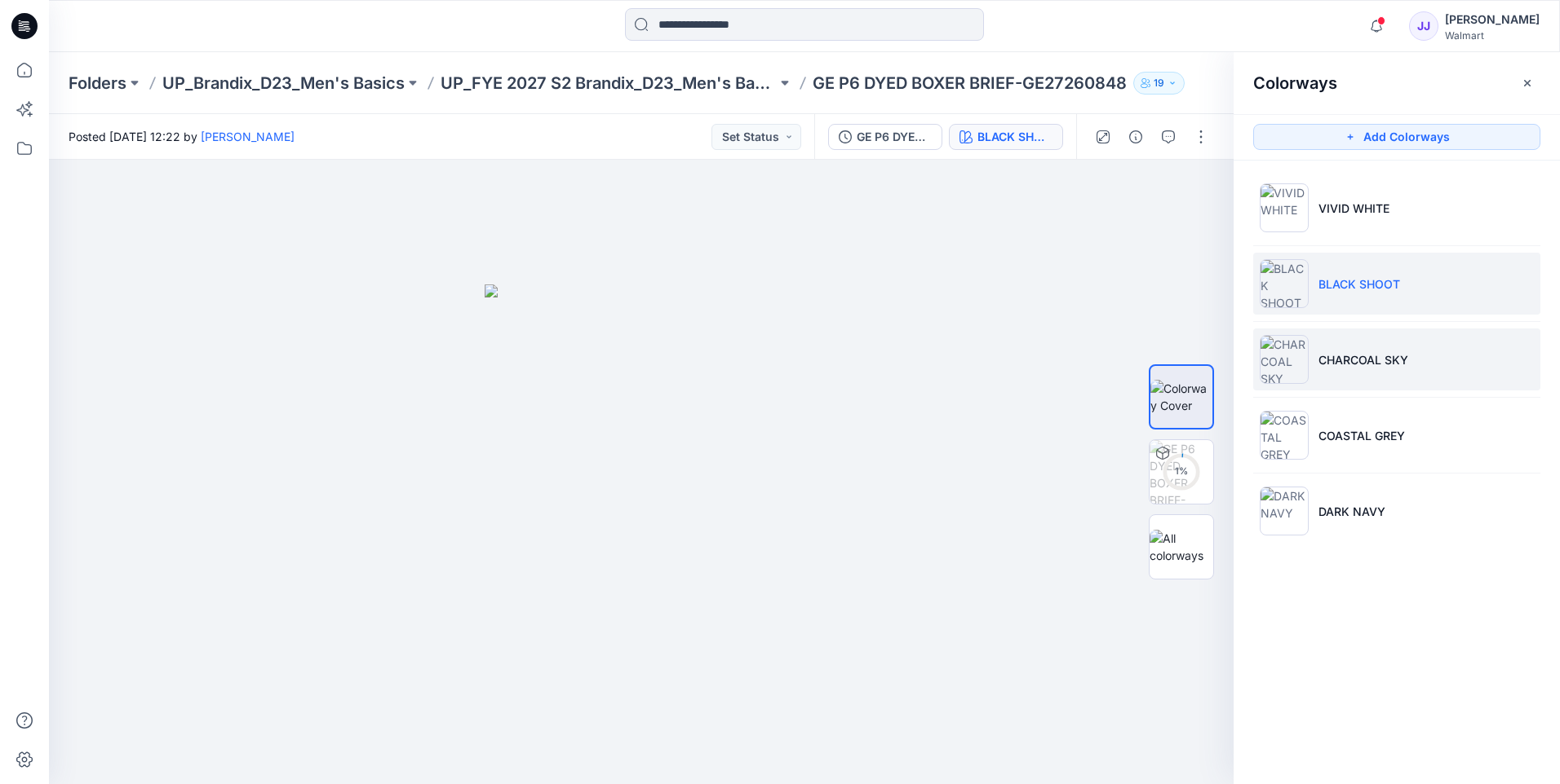
click at [1285, 342] on img at bounding box center [1283, 359] width 49 height 49
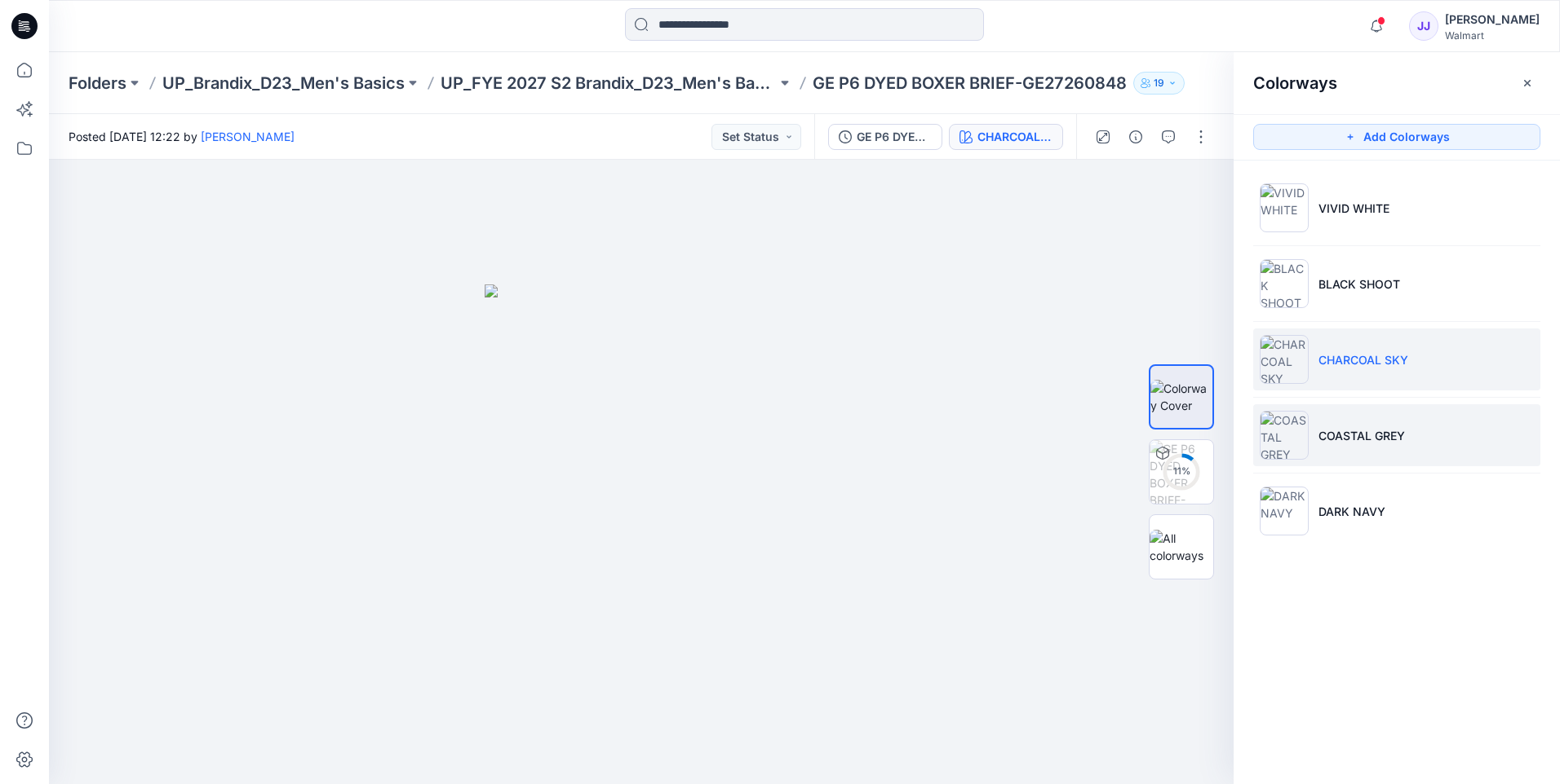
click at [1274, 445] on img at bounding box center [1283, 435] width 49 height 49
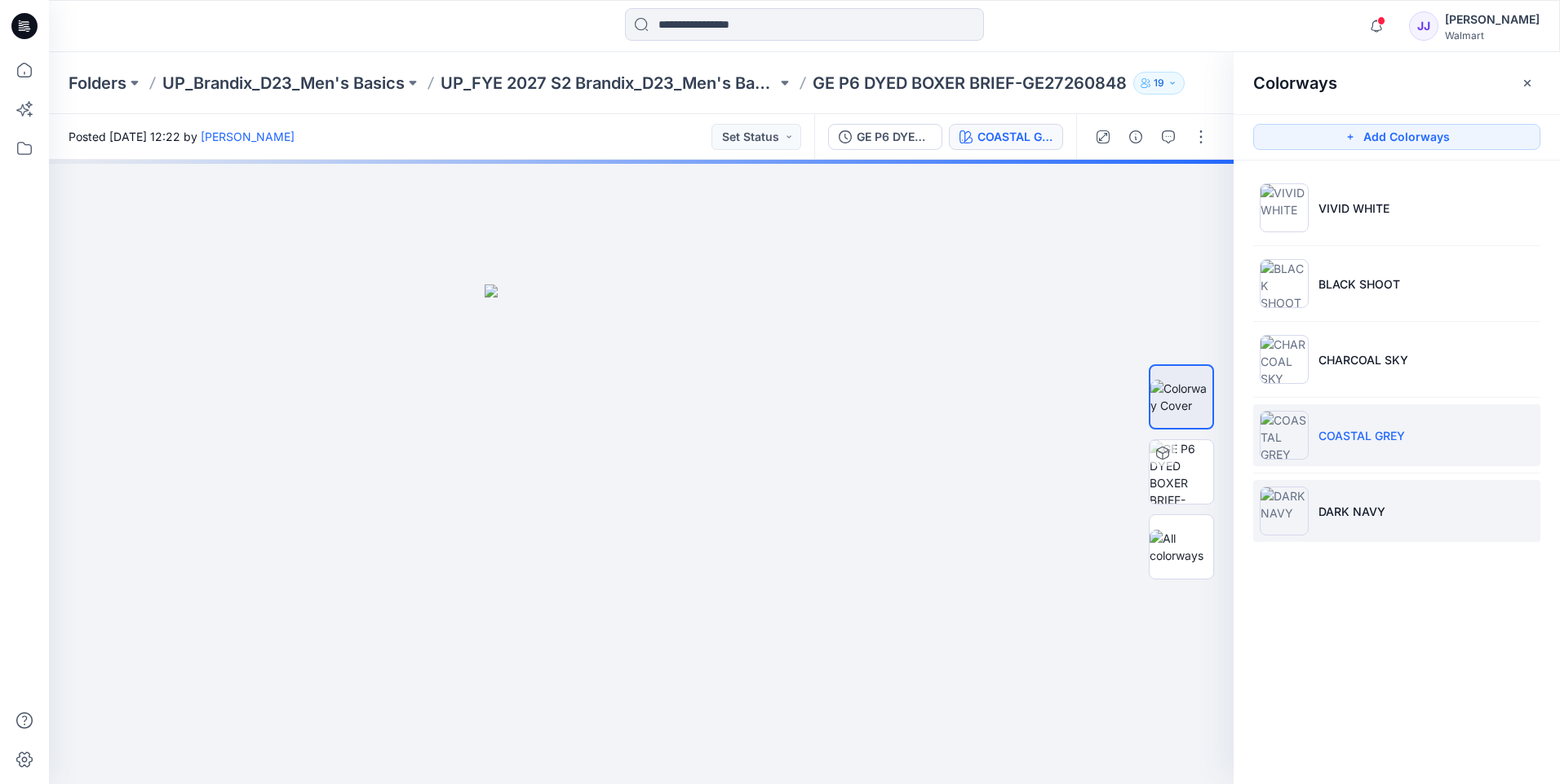
click at [1281, 509] on img at bounding box center [1283, 510] width 49 height 49
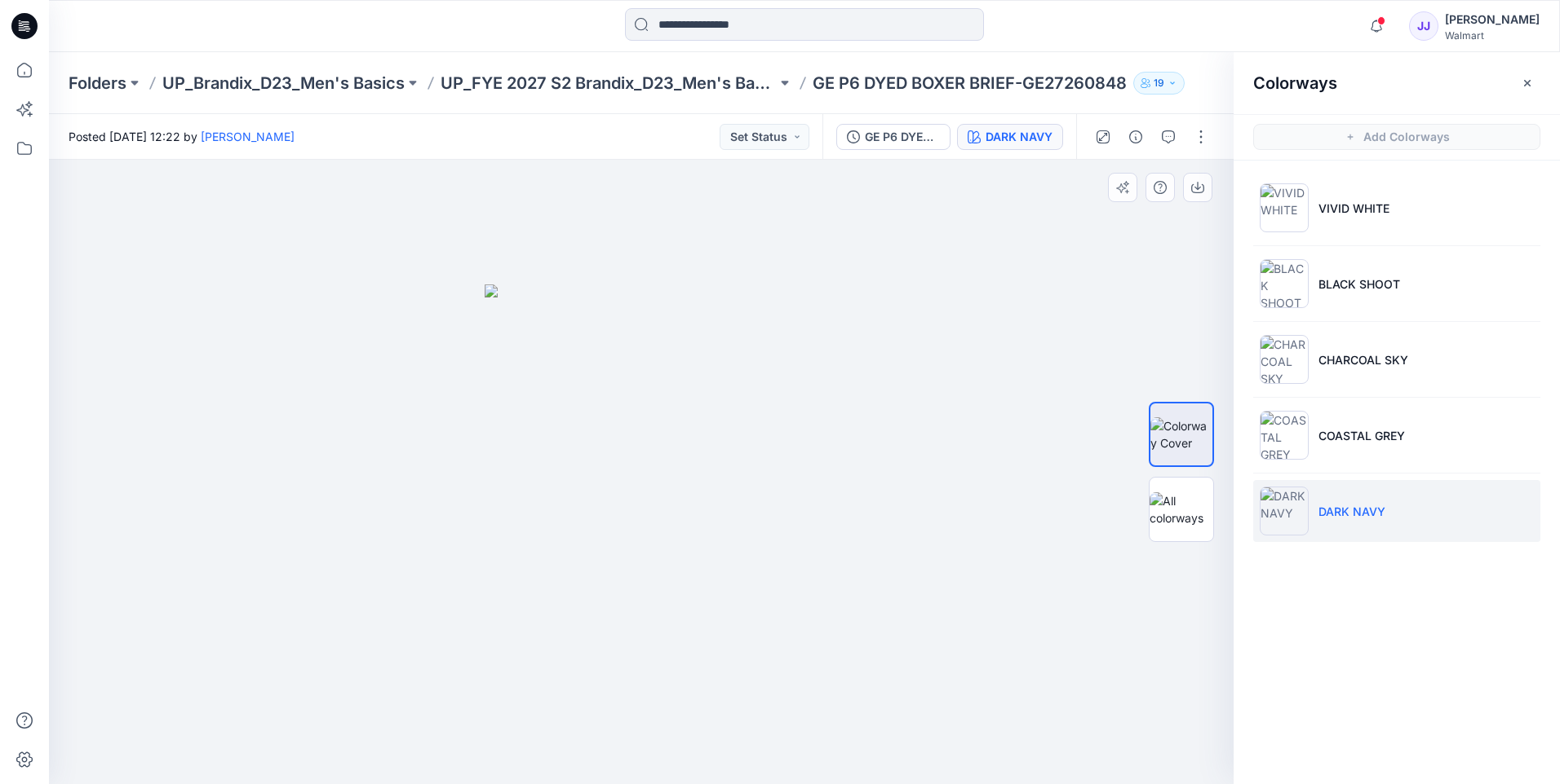
drag, startPoint x: 716, startPoint y: 464, endPoint x: 851, endPoint y: 478, distance: 135.7
click at [10, 71] on icon at bounding box center [25, 70] width 36 height 36
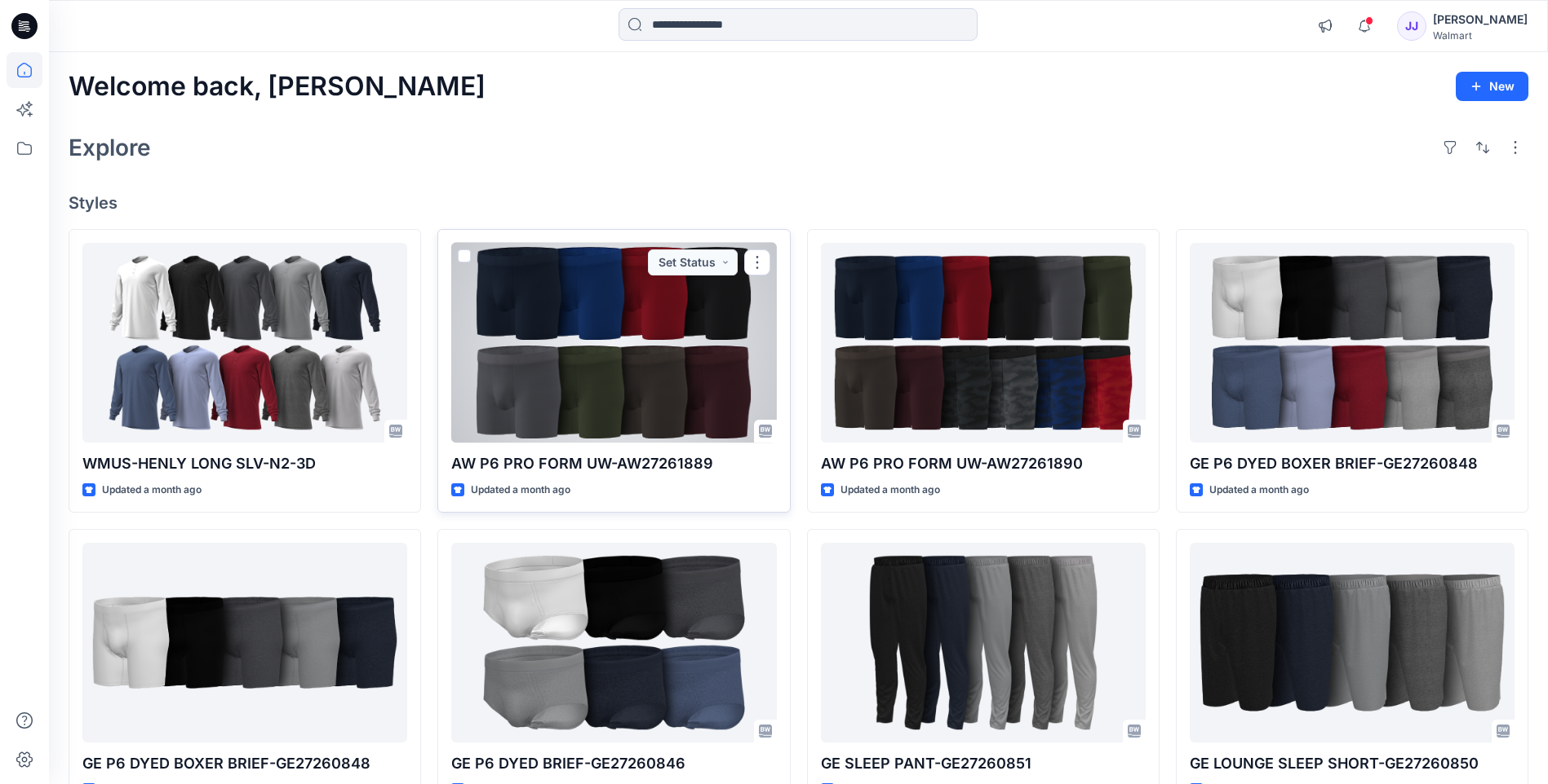
click at [609, 350] on div at bounding box center [613, 342] width 325 height 200
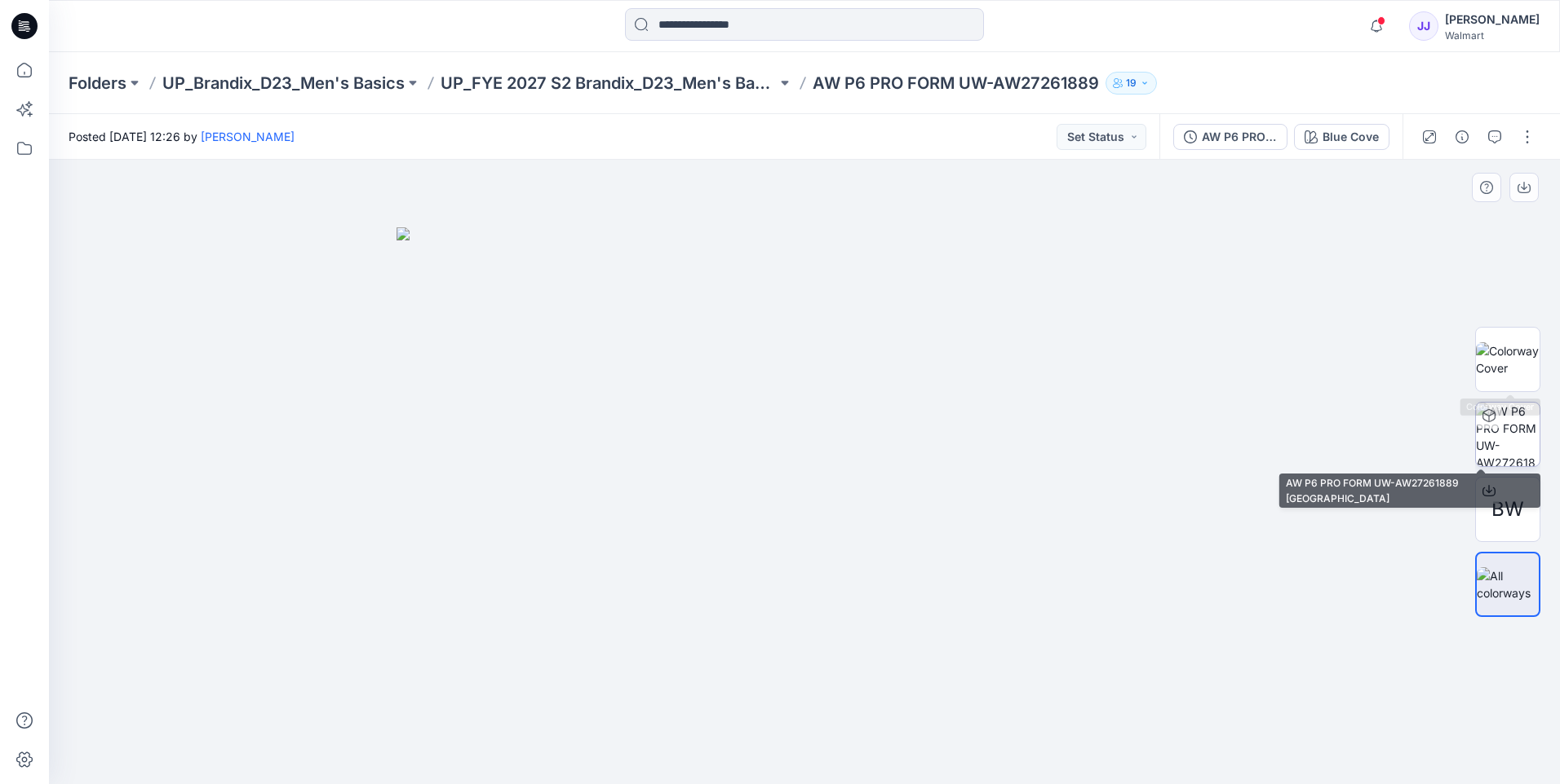
click at [1502, 449] on img at bounding box center [1508, 435] width 64 height 64
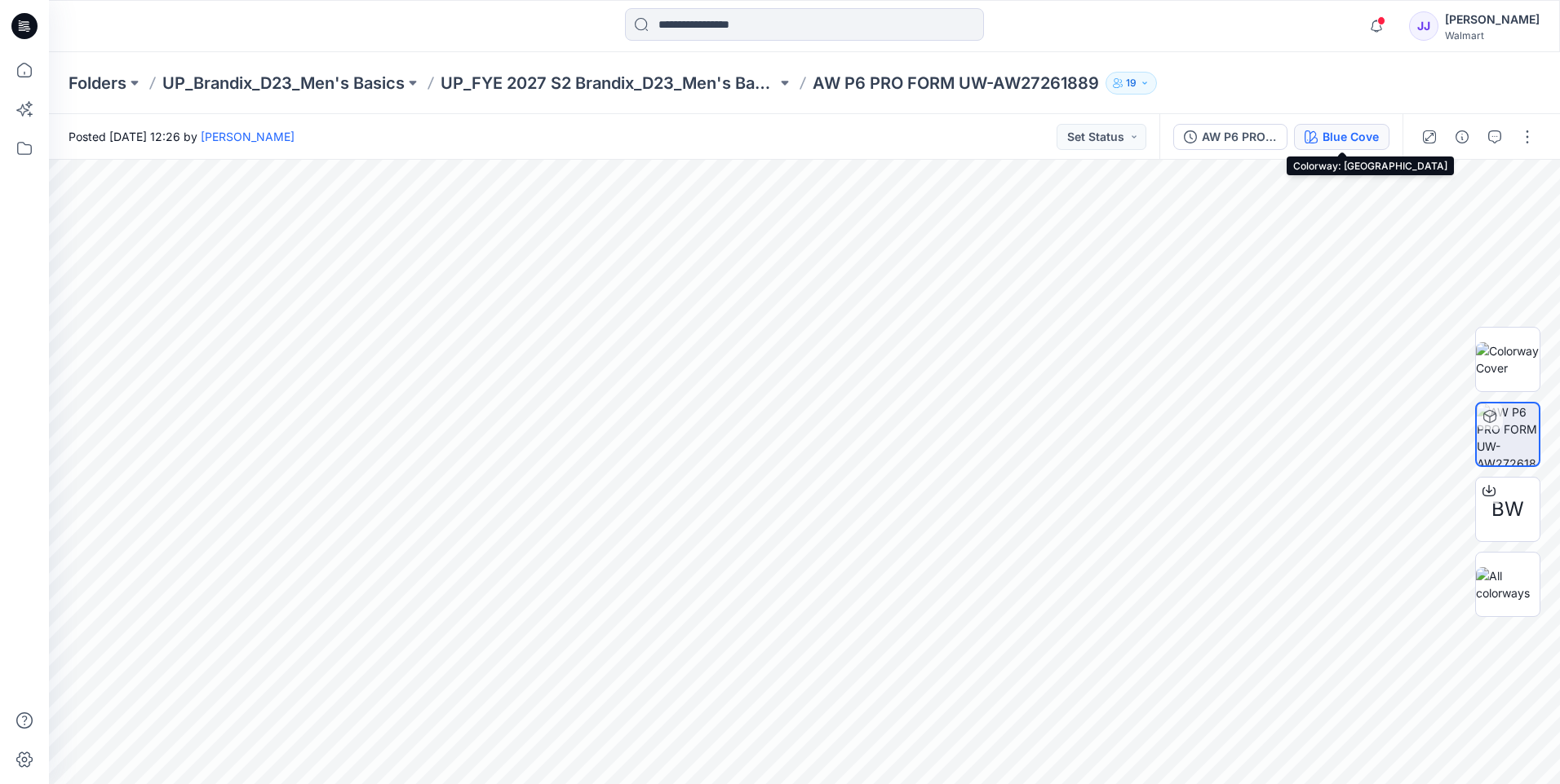
click at [1320, 139] on button "Blue Cove" at bounding box center [1342, 137] width 96 height 26
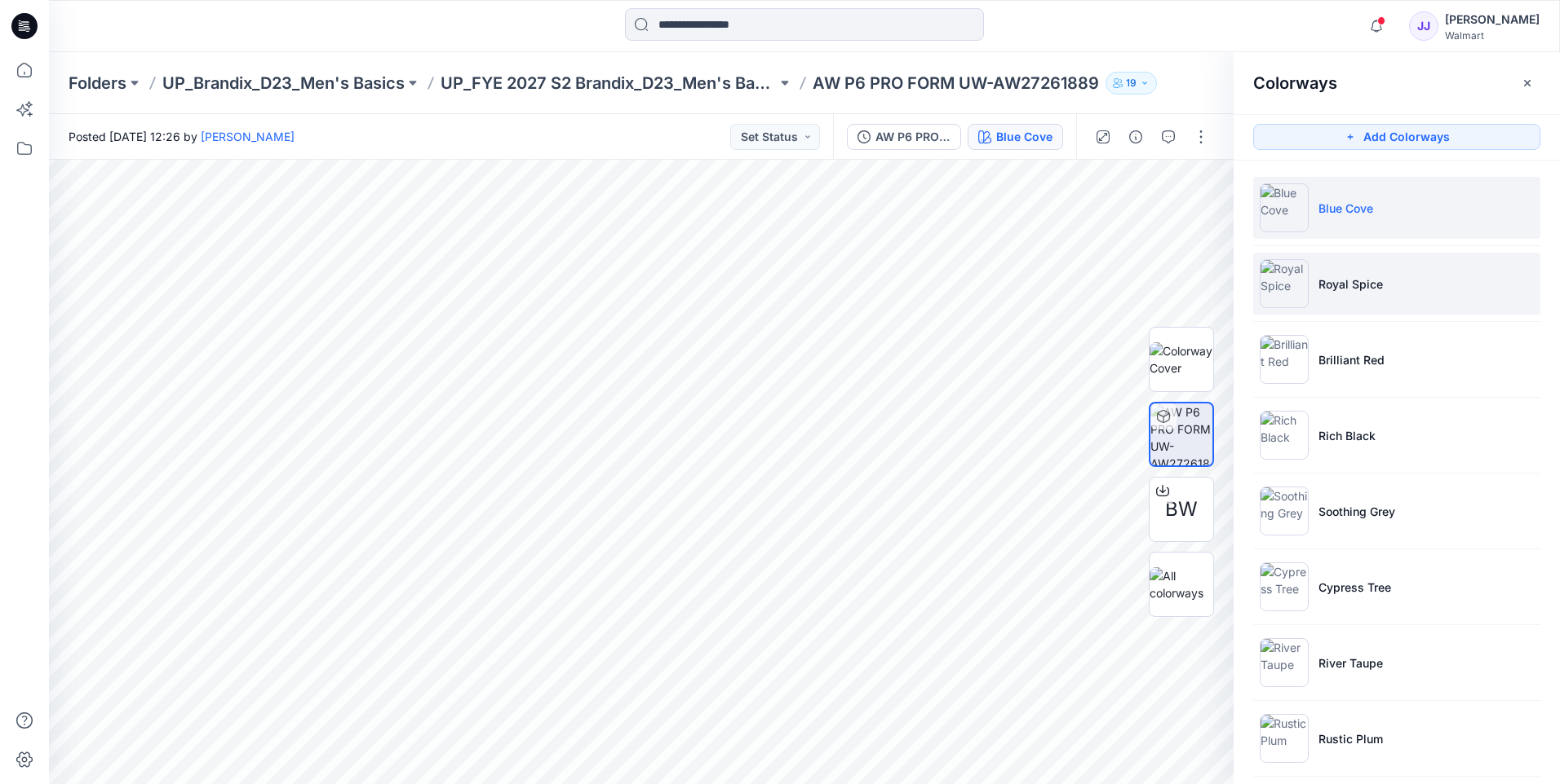
click at [1345, 292] on p "Royal Spice" at bounding box center [1350, 284] width 65 height 17
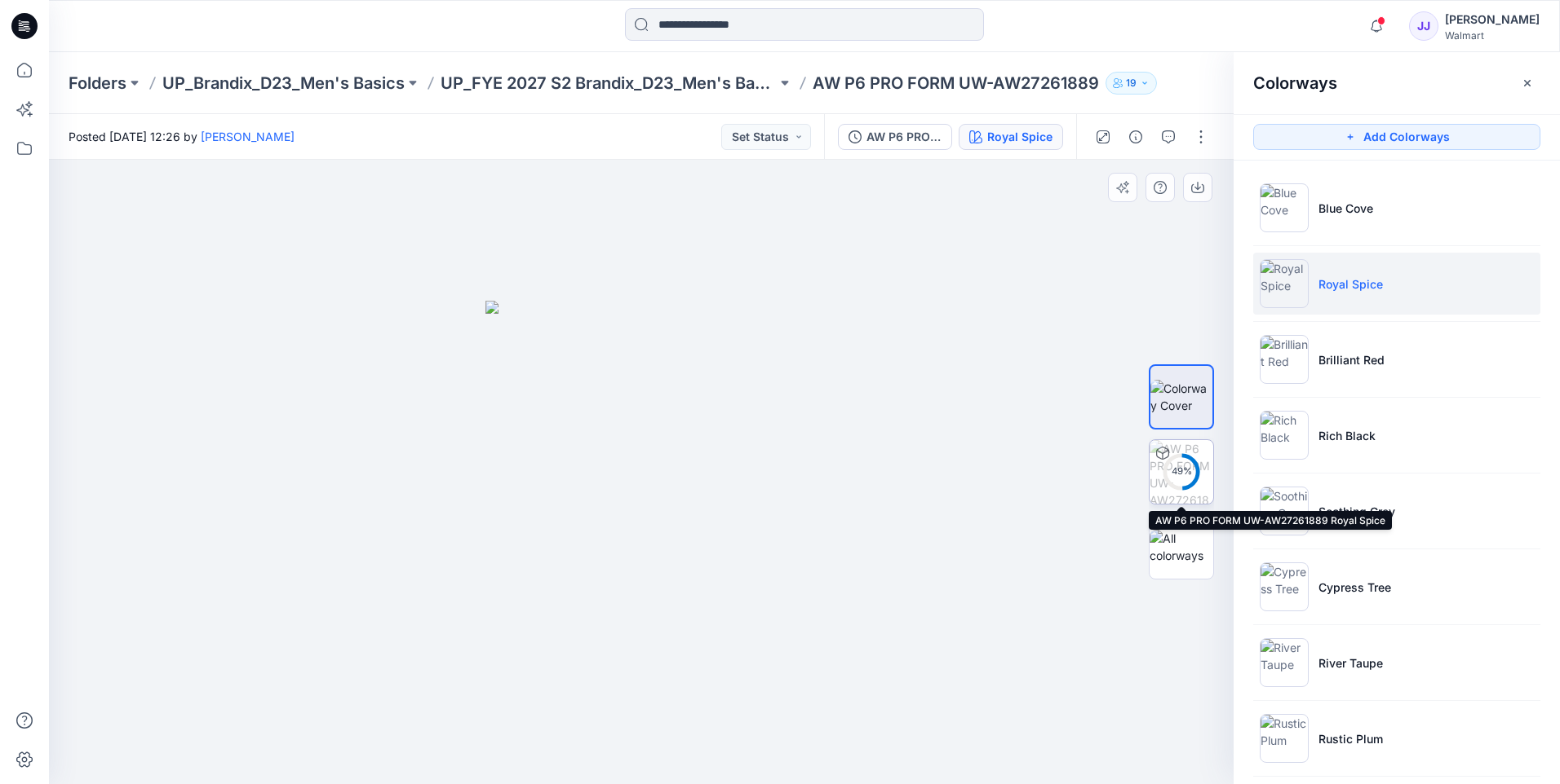
click at [1189, 464] on circle at bounding box center [1181, 472] width 33 height 33
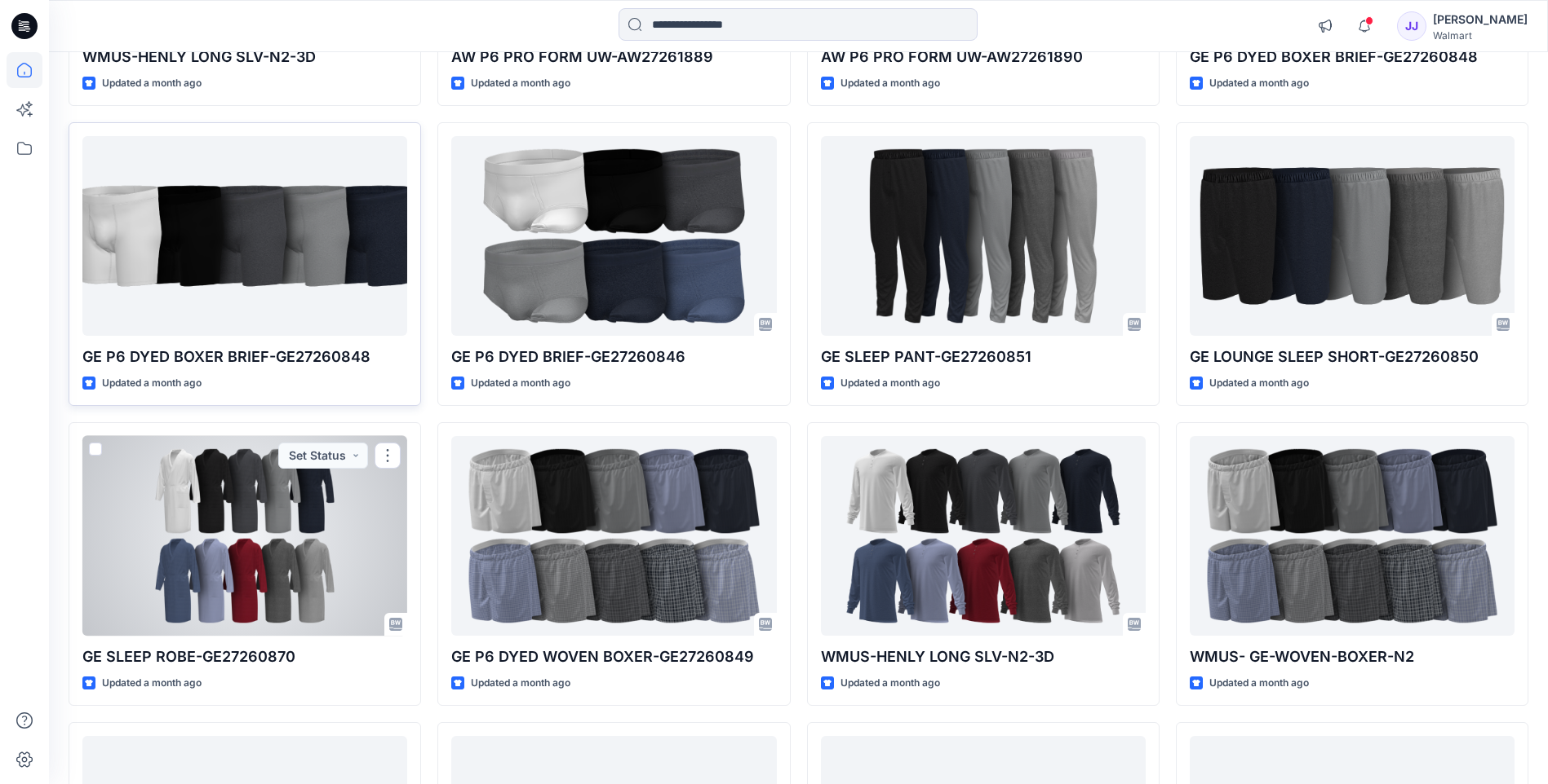
scroll to position [54, 0]
